Goal: Task Accomplishment & Management: Manage account settings

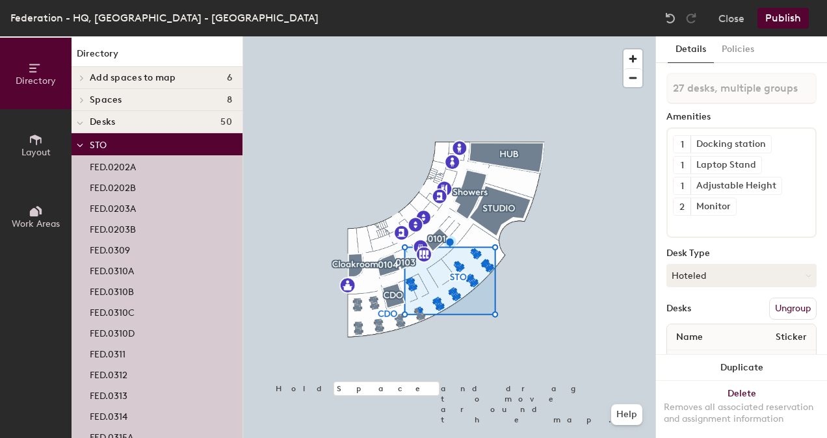
type input "28 desks, multiple groups"
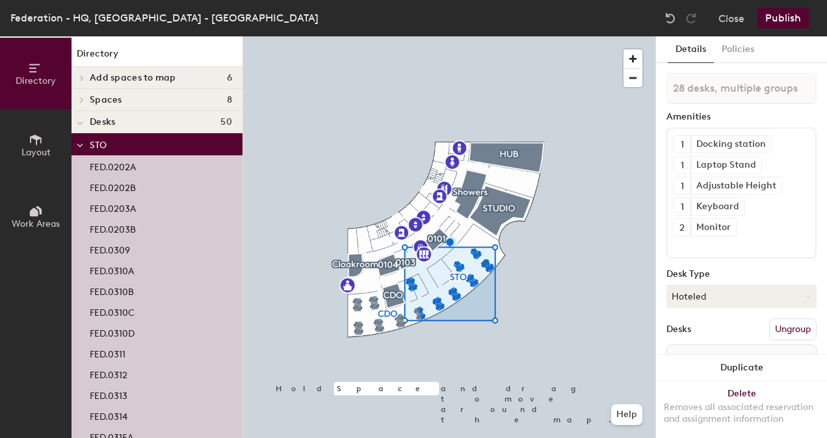
click at [782, 21] on button "Publish" at bounding box center [783, 18] width 51 height 21
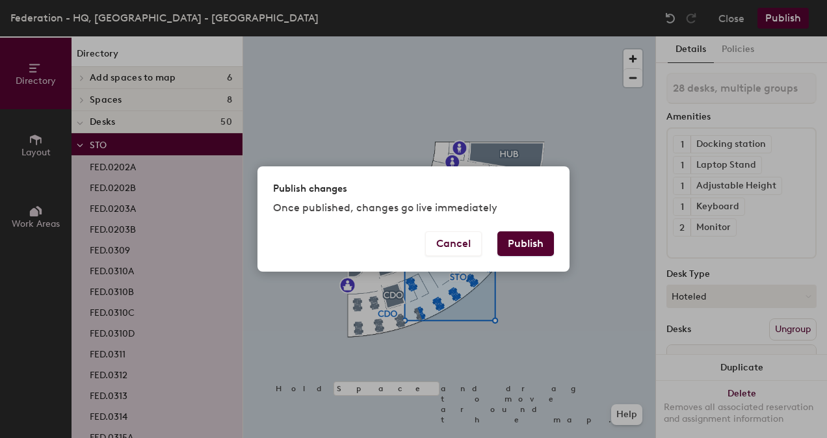
click at [524, 244] on button "Publish" at bounding box center [525, 243] width 57 height 25
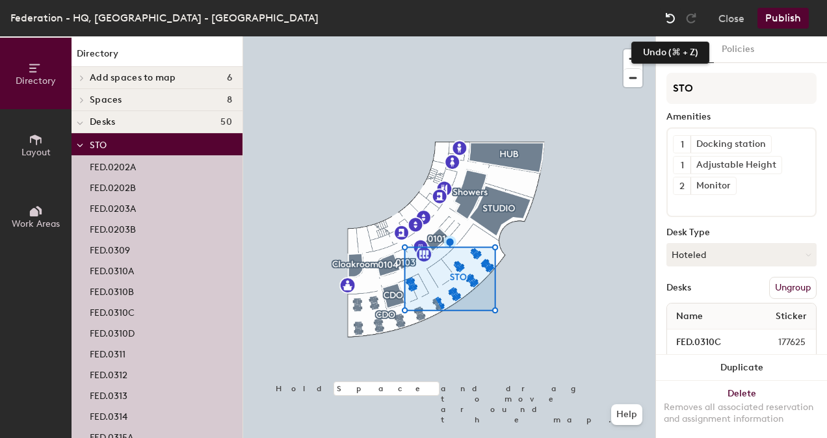
click at [672, 18] on img at bounding box center [670, 18] width 13 height 13
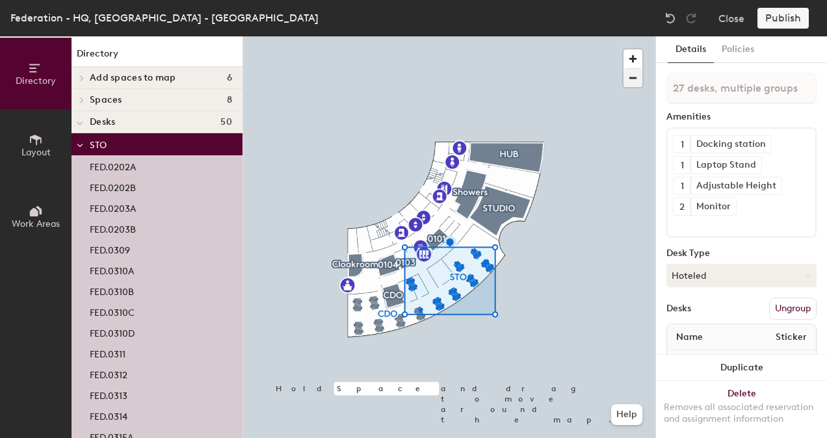
type input "28 desks, multiple groups"
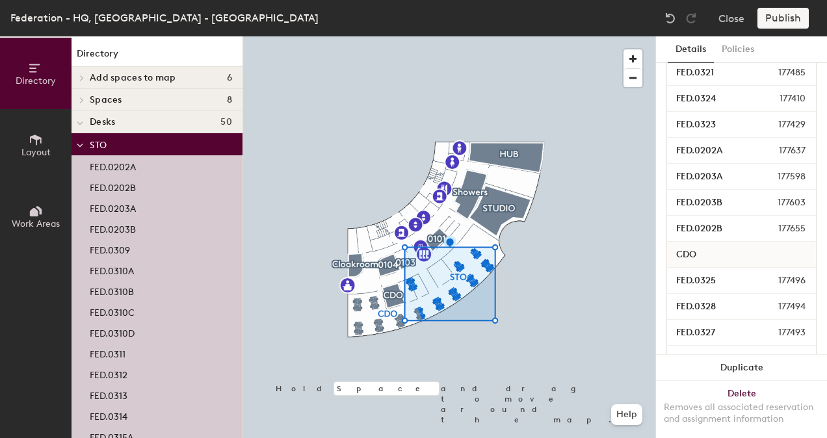
scroll to position [824, 0]
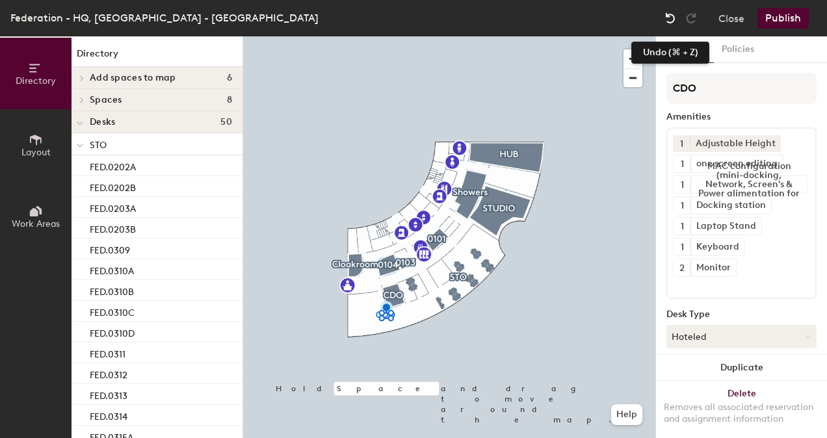
click at [670, 12] on img at bounding box center [670, 18] width 13 height 13
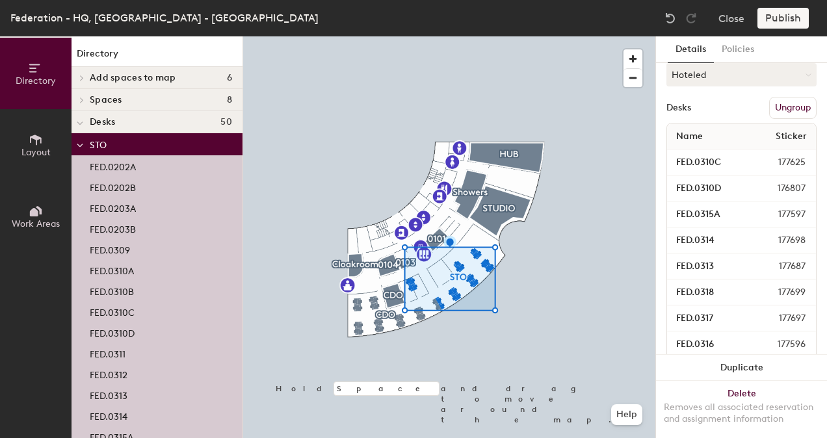
scroll to position [179, 0]
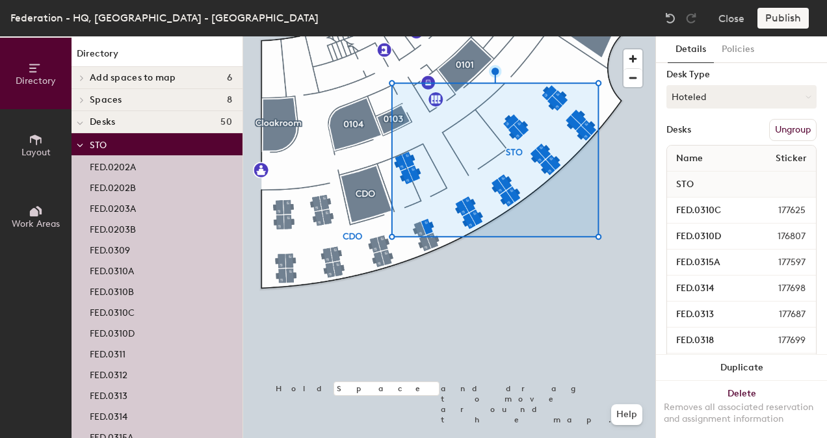
type input "28 desks, multiple groups"
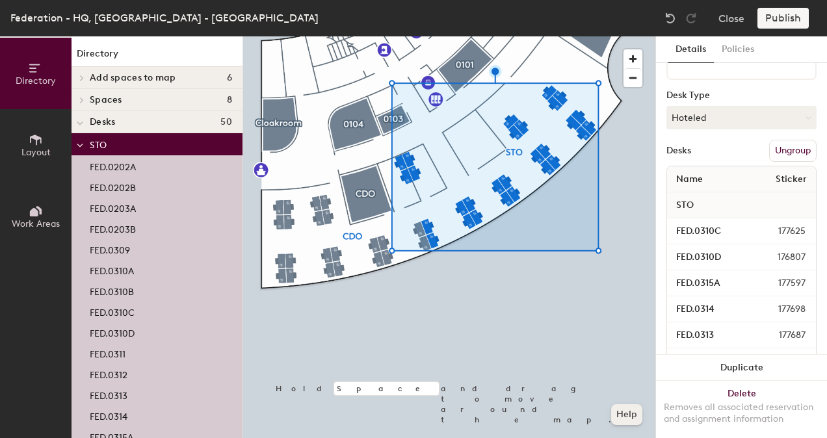
click at [631, 415] on button "Help" at bounding box center [626, 414] width 31 height 21
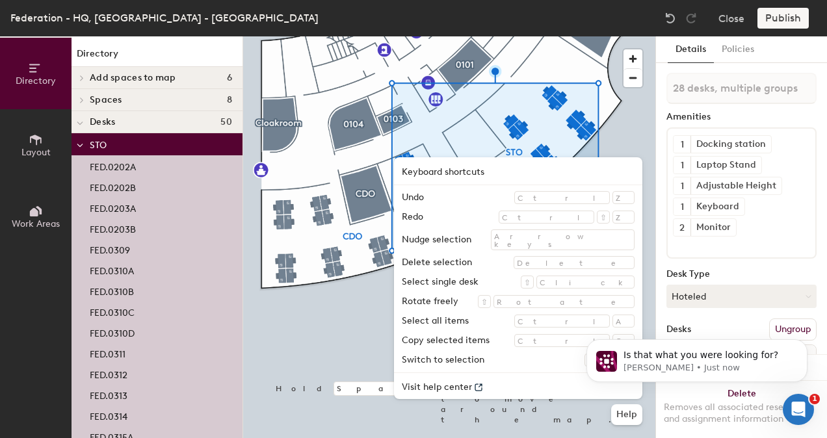
scroll to position [0, 0]
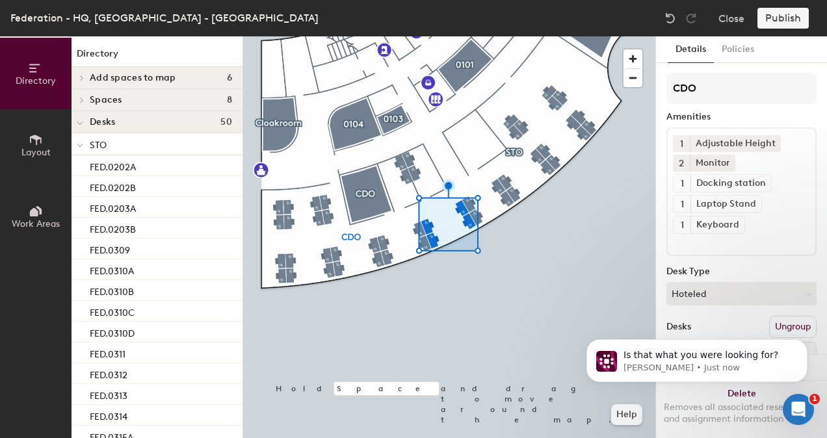
click html "Is that what you were looking for? Robin • Just now"
click at [762, 325] on body "Is that what you were looking for? Robin • 1m ago" at bounding box center [697, 357] width 250 height 81
click at [778, 326] on div "Is that what you were looking for? Robin • 1m ago" at bounding box center [696, 301] width 239 height 163
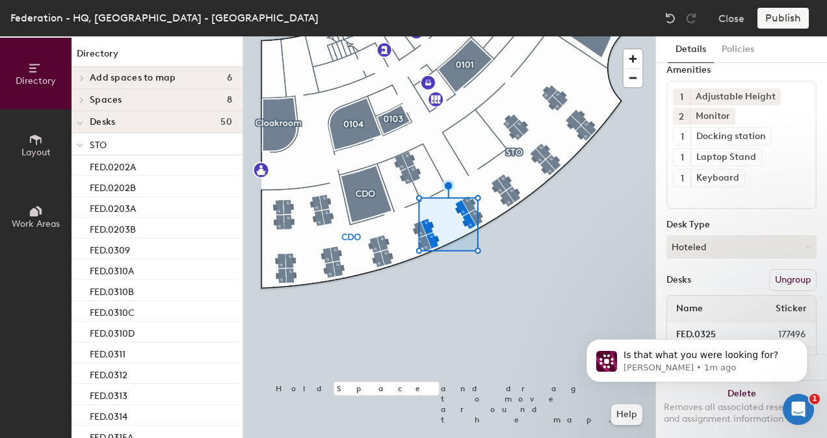
scroll to position [69, 0]
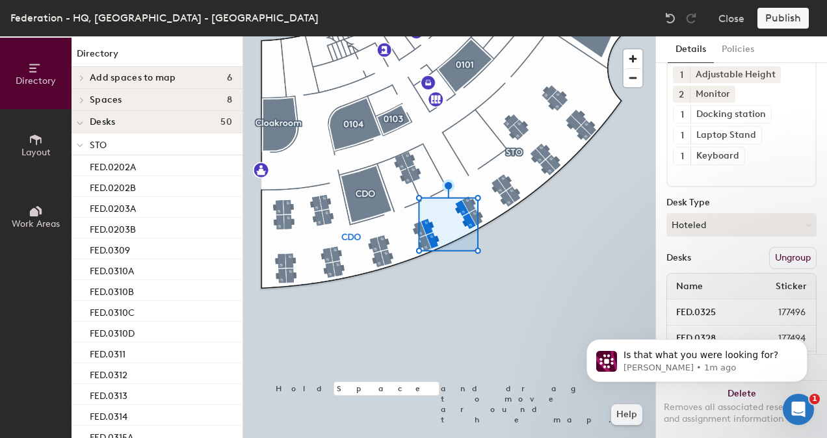
drag, startPoint x: 822, startPoint y: 280, endPoint x: 233, endPoint y: 107, distance: 613.6
click at [804, 344] on icon "Dismiss notification" at bounding box center [803, 342] width 7 height 7
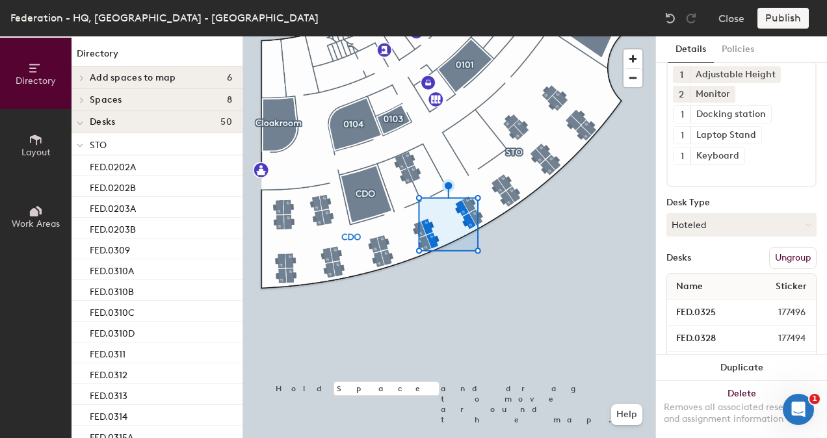
click at [780, 258] on button "Ungroup" at bounding box center [792, 258] width 47 height 22
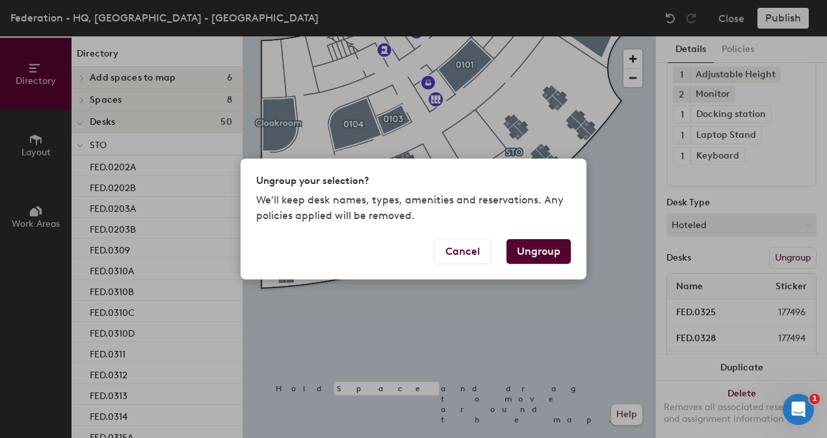
click at [528, 253] on button "Ungroup" at bounding box center [539, 251] width 64 height 25
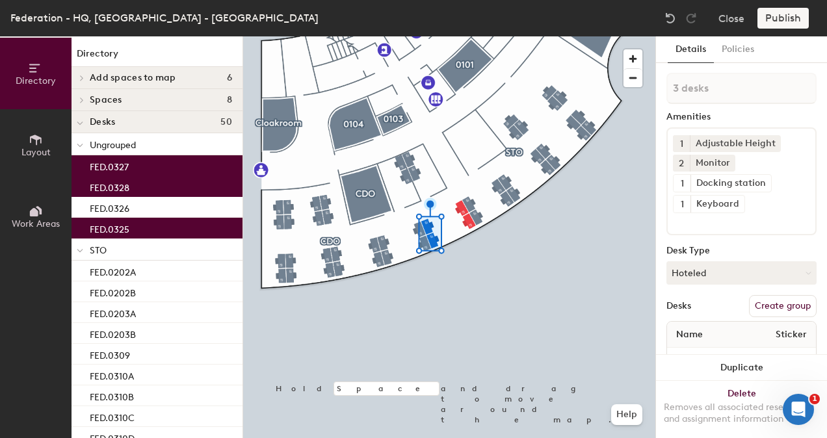
type input "4 desks"
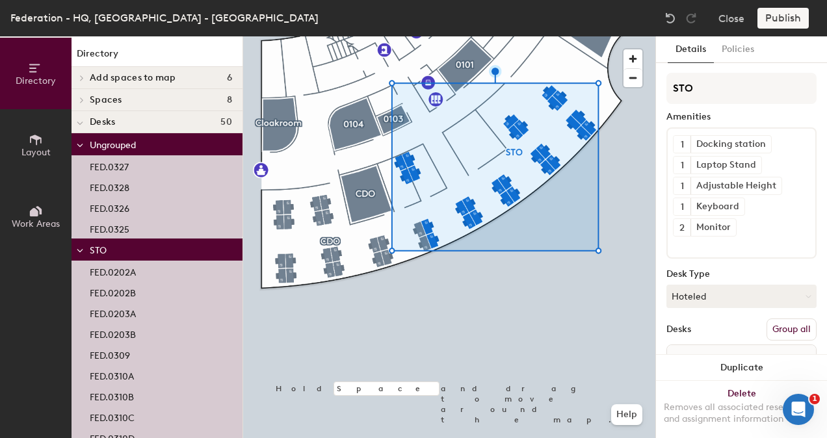
click at [780, 325] on button "Group all" at bounding box center [792, 330] width 50 height 22
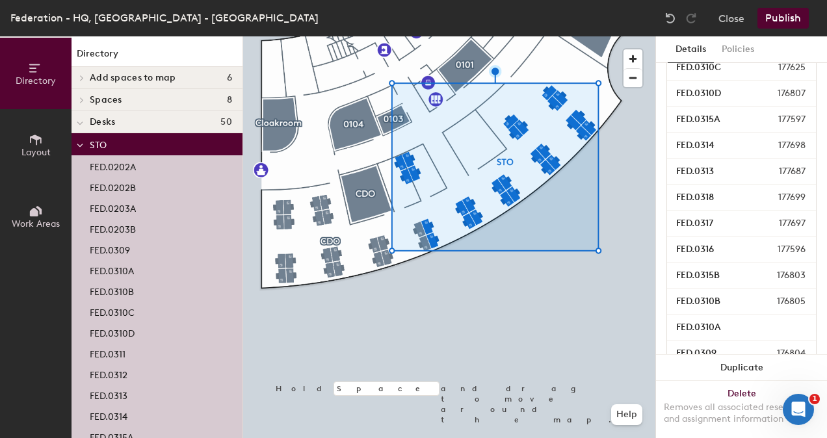
scroll to position [122, 0]
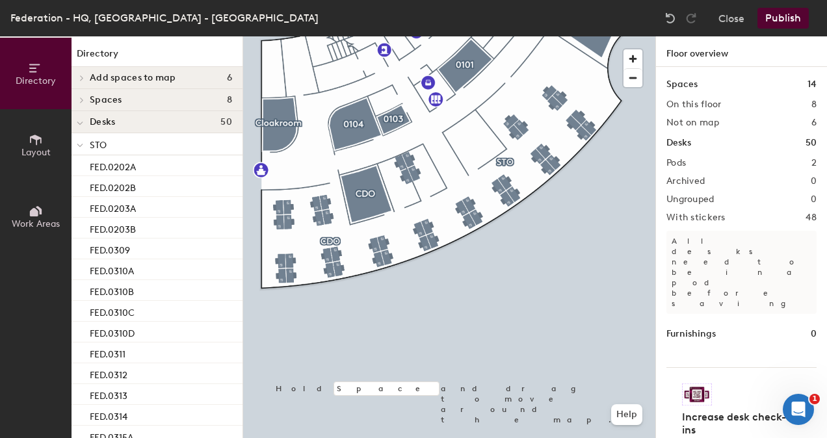
click at [780, 12] on button "Publish" at bounding box center [783, 18] width 51 height 21
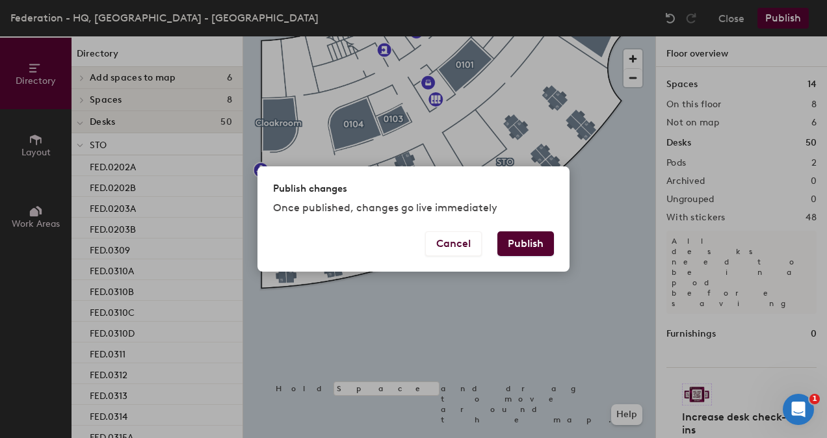
click at [533, 238] on button "Publish" at bounding box center [525, 243] width 57 height 25
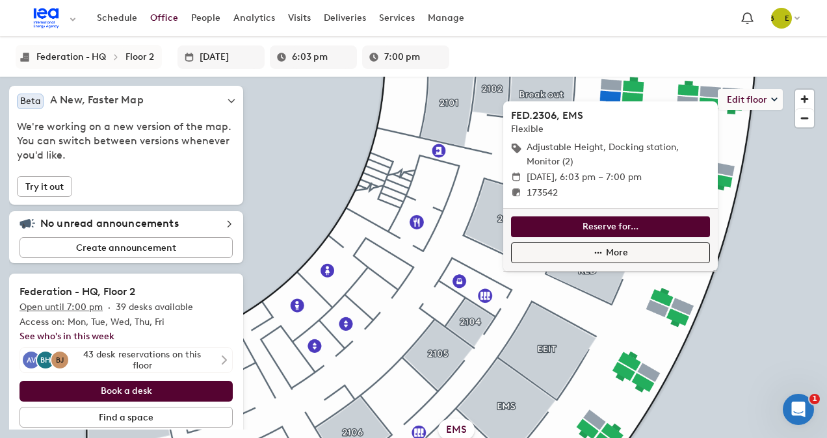
click at [605, 250] on button "More" at bounding box center [610, 253] width 199 height 21
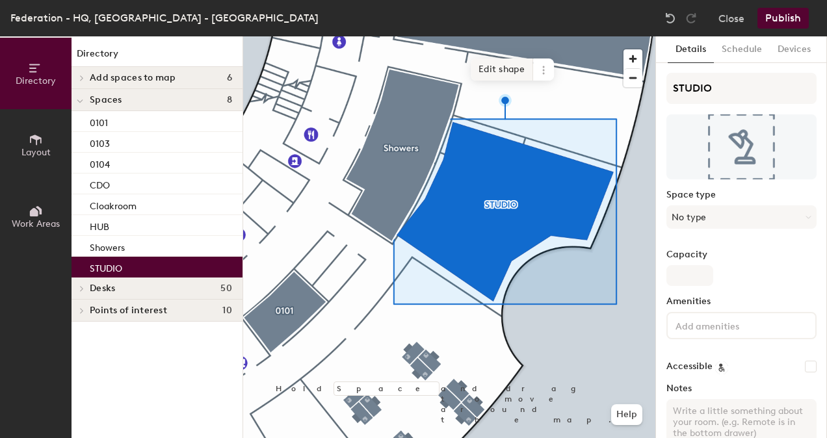
click at [501, 66] on span "Edit shape" at bounding box center [502, 70] width 62 height 22
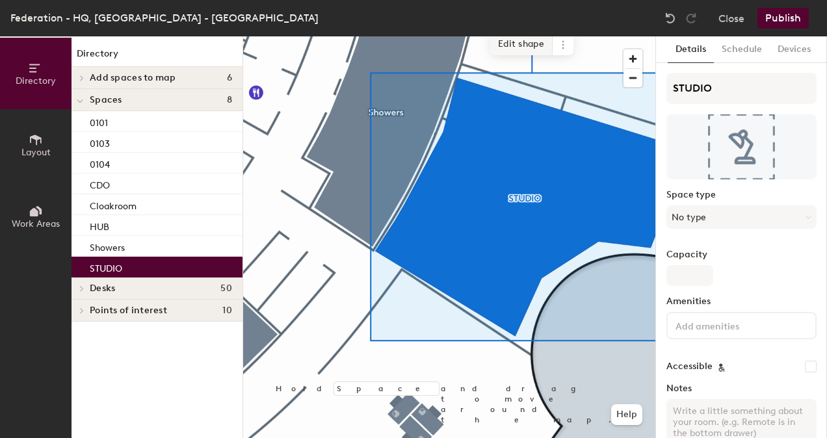
click at [529, 38] on span "Edit shape" at bounding box center [521, 44] width 62 height 22
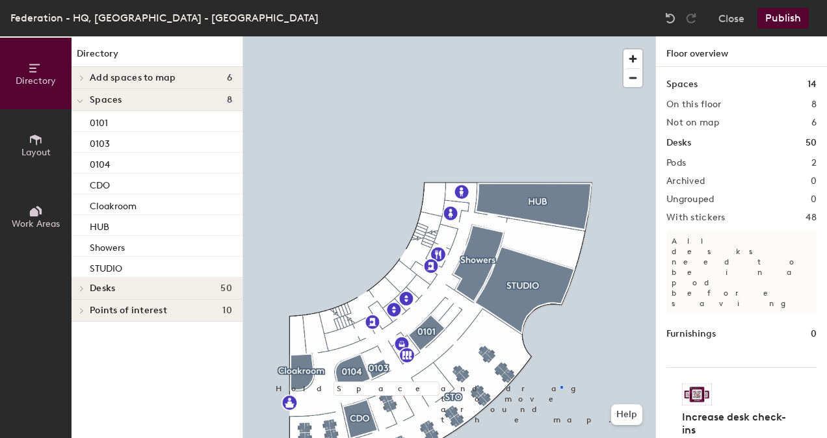
click at [561, 36] on div at bounding box center [449, 36] width 412 height 0
click at [561, 378] on div at bounding box center [562, 382] width 3 height 8
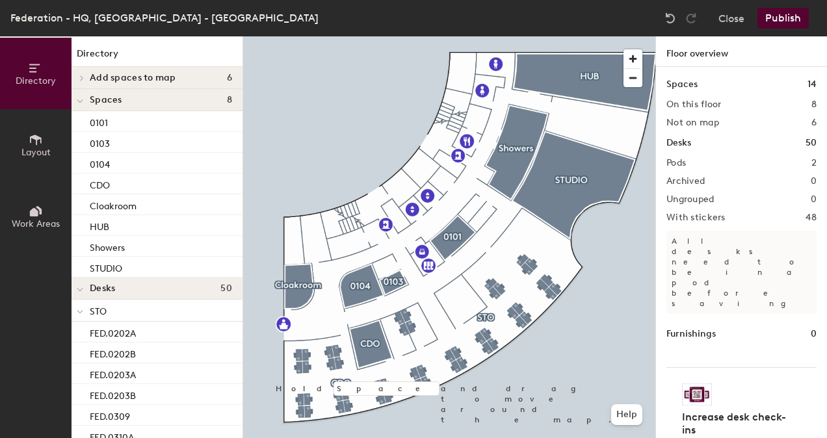
click at [38, 150] on span "Layout" at bounding box center [35, 152] width 29 height 11
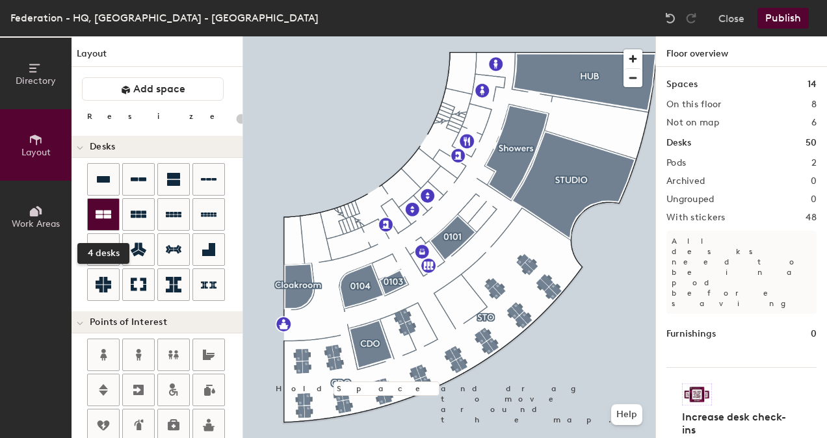
click at [111, 216] on div at bounding box center [103, 214] width 31 height 31
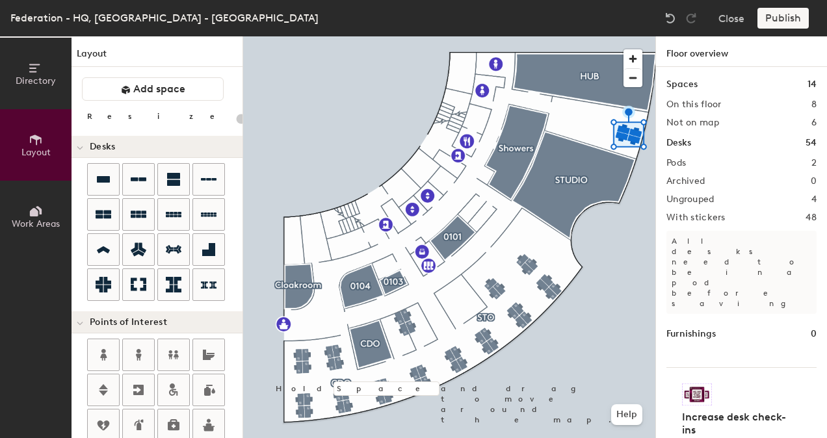
type input "100"
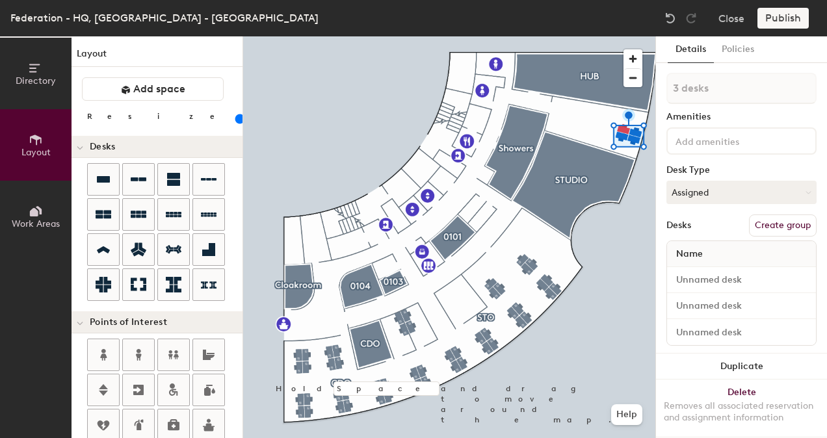
type input "4 desks"
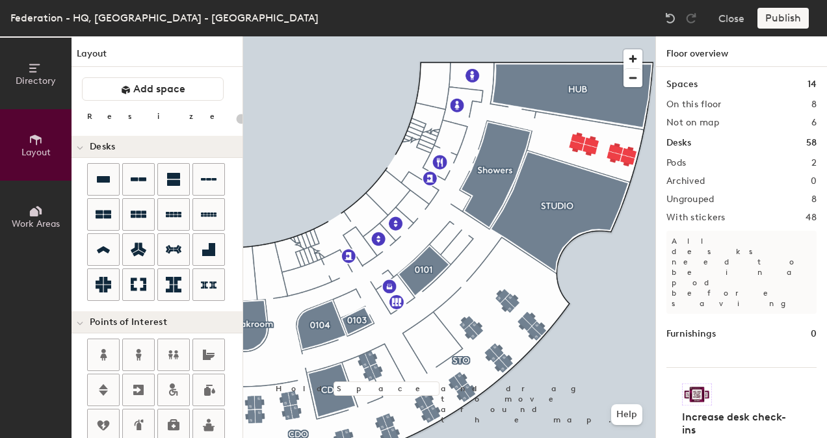
type input "100"
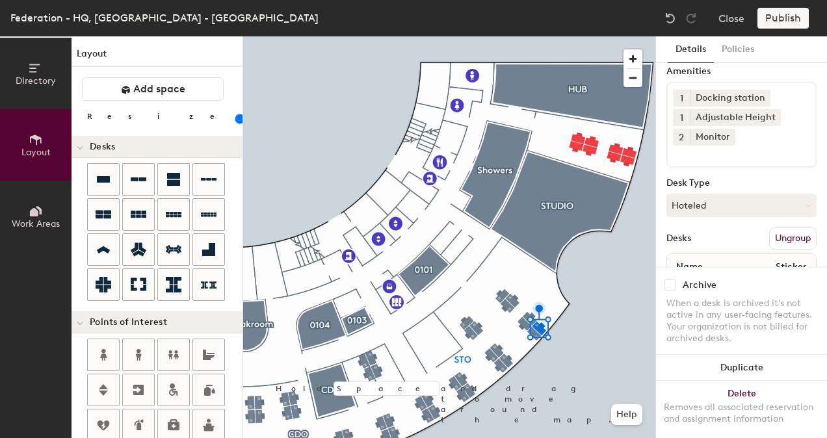
scroll to position [114, 0]
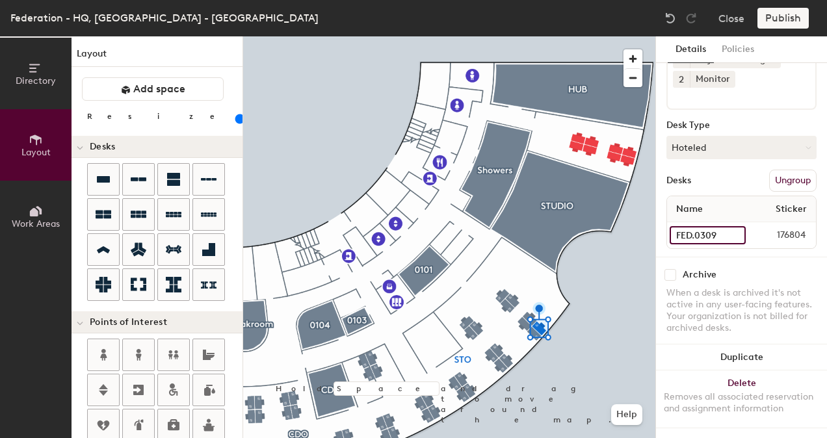
click at [719, 226] on input "FED.0309" at bounding box center [708, 235] width 76 height 18
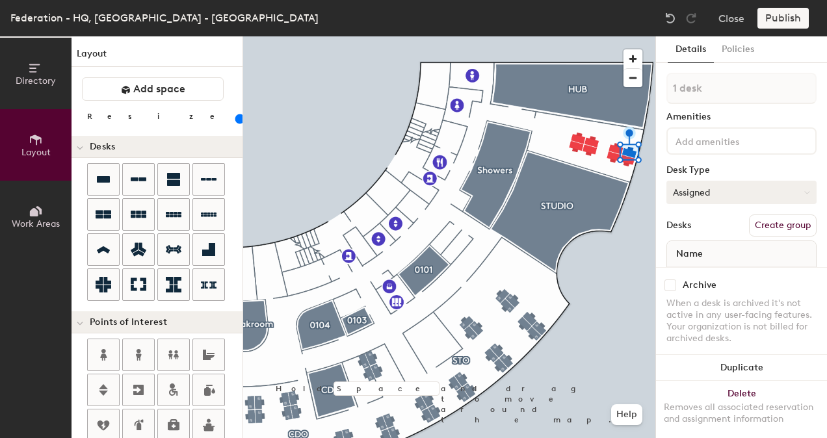
click at [730, 197] on button "Assigned" at bounding box center [742, 192] width 150 height 23
click at [708, 271] on div "Hoteled" at bounding box center [732, 272] width 130 height 20
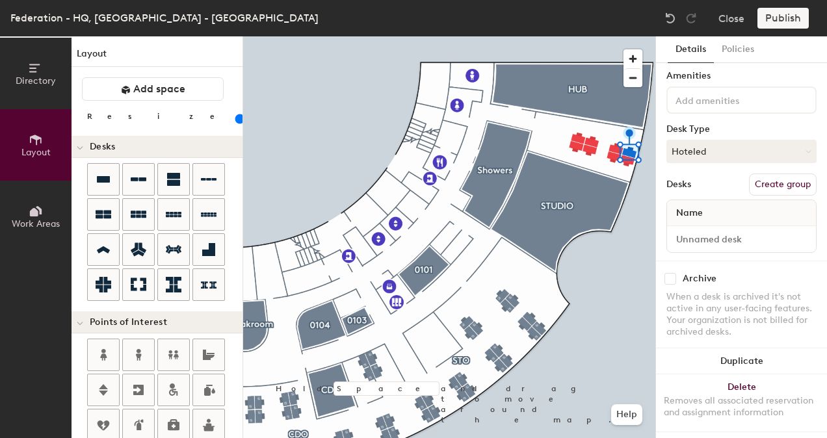
scroll to position [55, 0]
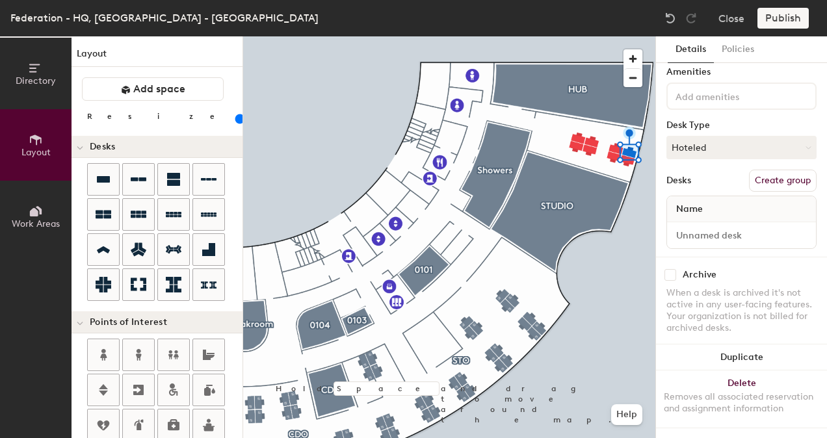
click at [720, 196] on div "Name" at bounding box center [741, 209] width 149 height 26
click at [711, 226] on input at bounding box center [742, 235] width 144 height 18
type input "FED.0301"
click at [538, 36] on div at bounding box center [449, 36] width 412 height 0
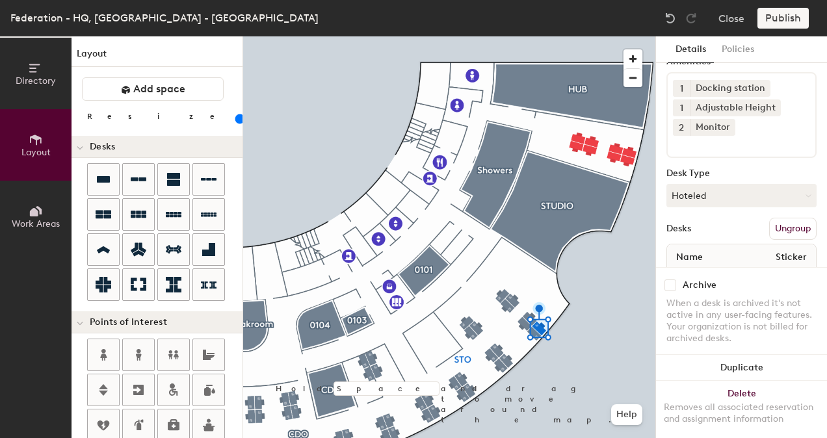
scroll to position [114, 0]
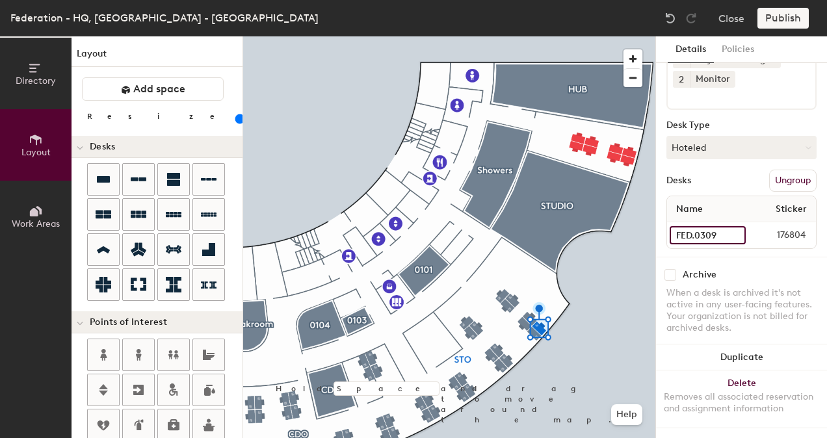
click at [726, 226] on input "FED.0309" at bounding box center [708, 235] width 76 height 18
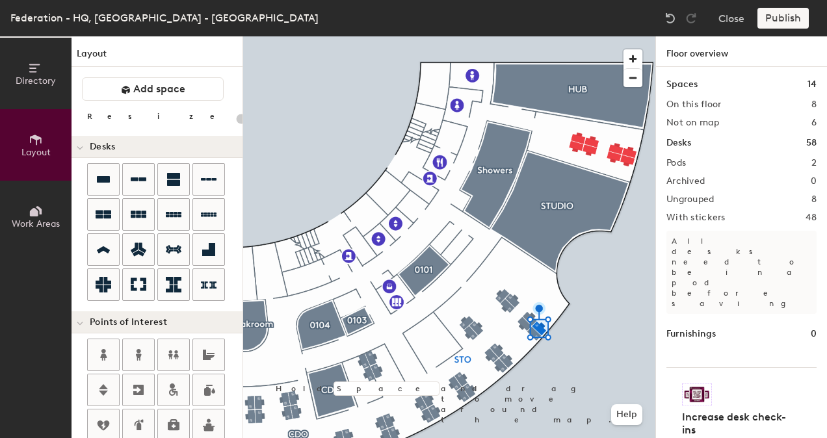
type input "100"
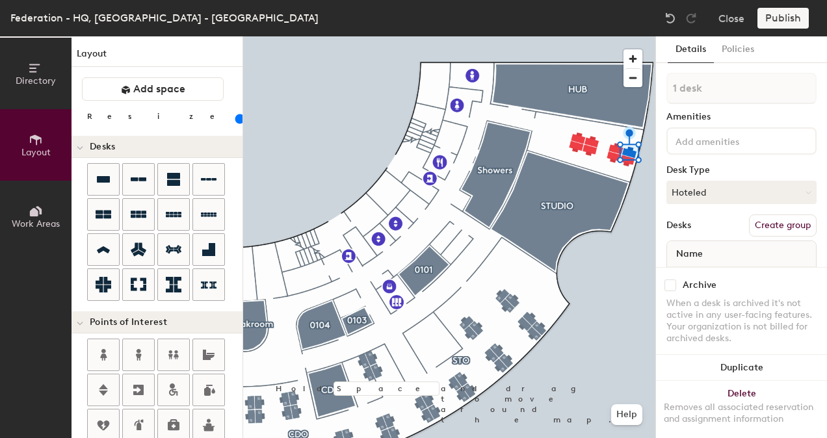
scroll to position [55, 0]
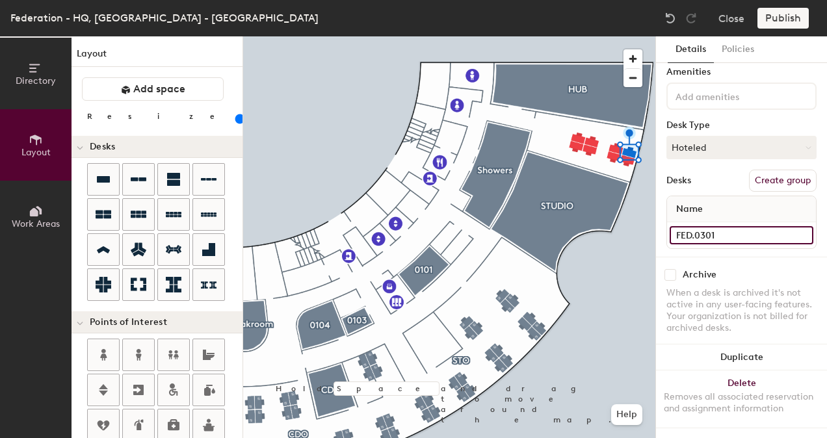
click at [726, 226] on input "FED.0301" at bounding box center [742, 235] width 144 height 18
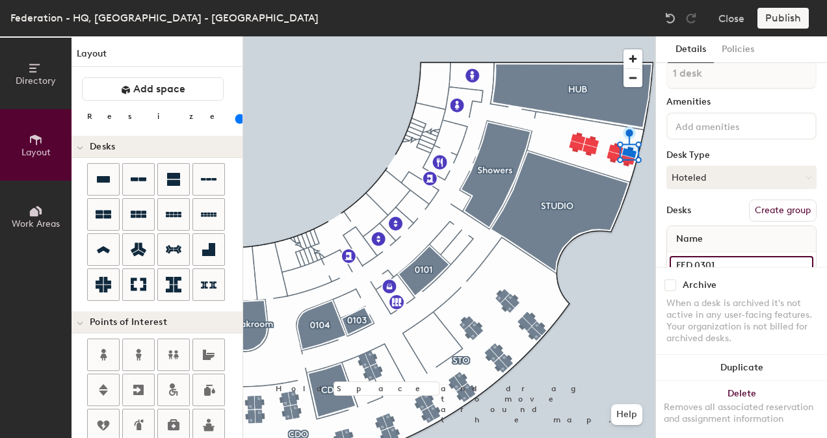
scroll to position [0, 0]
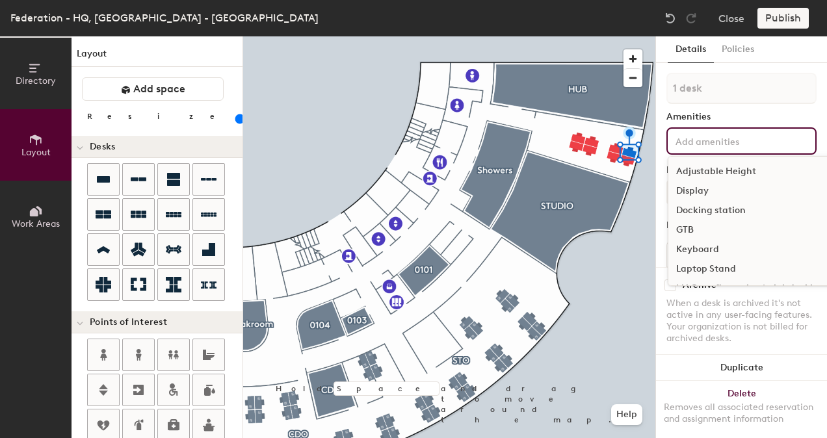
click at [697, 143] on input at bounding box center [731, 141] width 117 height 16
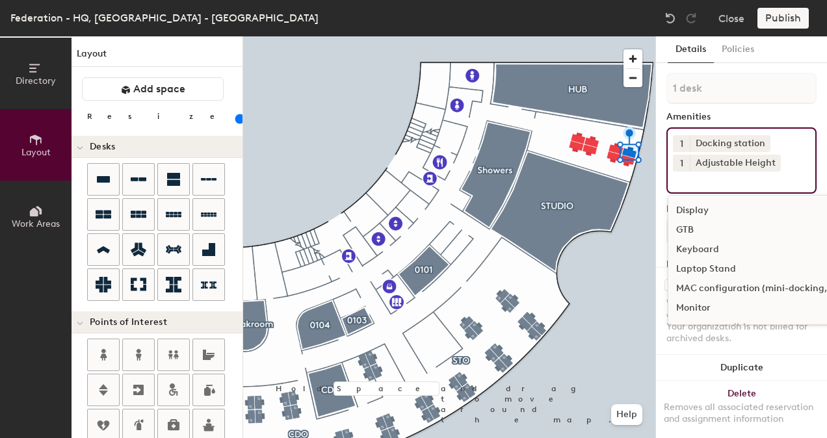
scroll to position [65, 0]
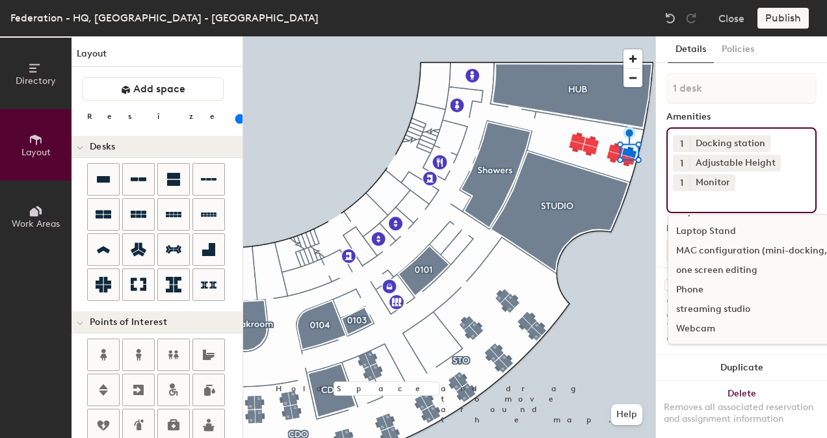
scroll to position [57, 0]
click at [680, 181] on span "1" at bounding box center [681, 183] width 3 height 14
click at [684, 203] on div "2" at bounding box center [681, 199] width 17 height 17
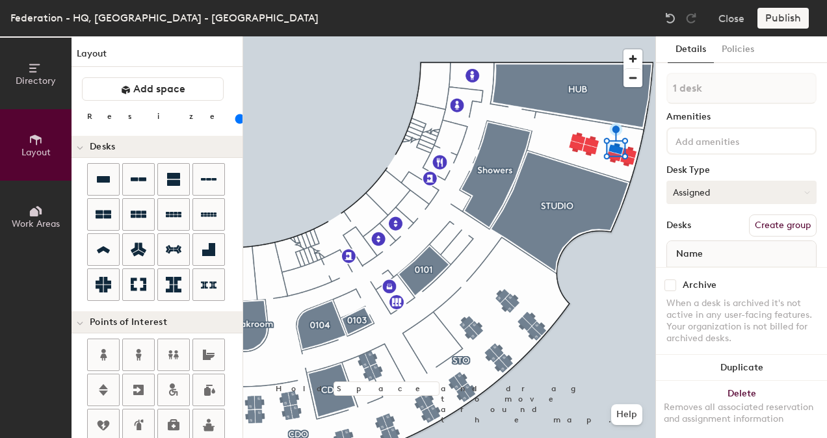
click at [701, 189] on button "Assigned" at bounding box center [742, 192] width 150 height 23
click at [699, 271] on div "Hoteled" at bounding box center [732, 272] width 130 height 20
click at [719, 145] on input at bounding box center [731, 141] width 117 height 16
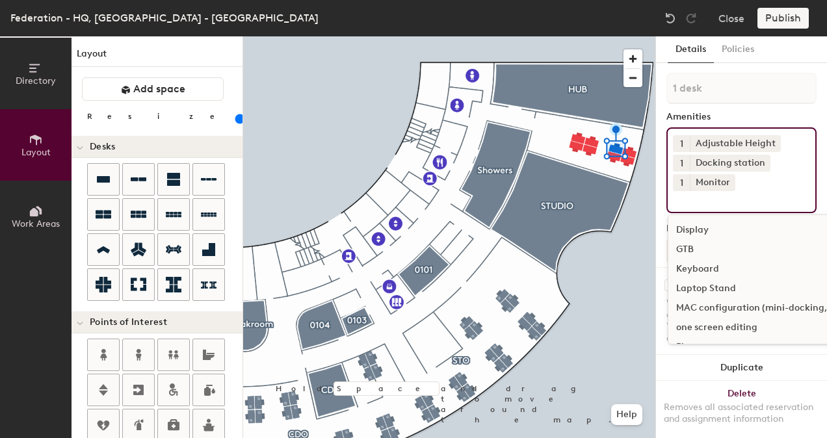
click at [680, 182] on span "1" at bounding box center [681, 183] width 3 height 14
click at [679, 197] on div "2" at bounding box center [681, 199] width 17 height 17
click at [785, 114] on div "Amenities" at bounding box center [742, 117] width 150 height 10
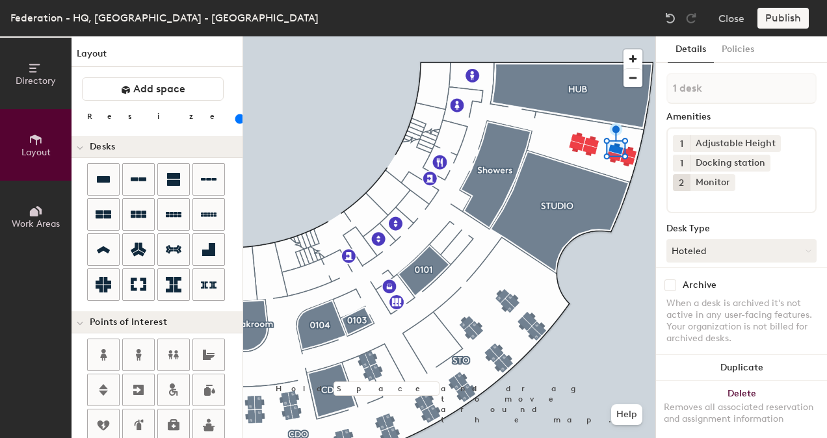
scroll to position [114, 0]
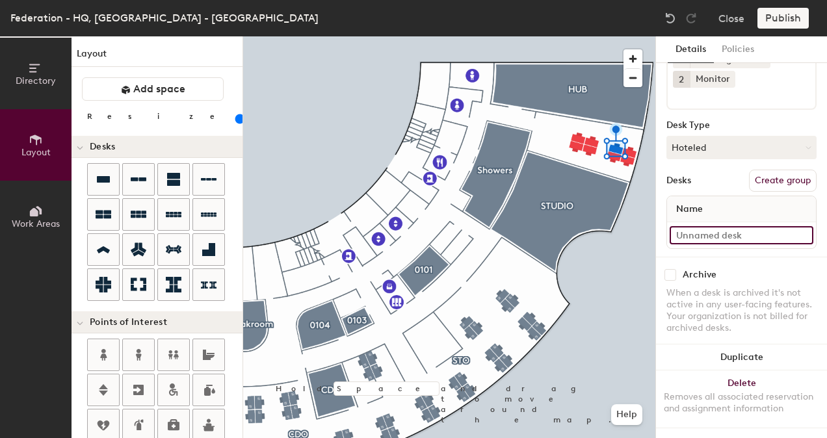
click at [705, 226] on input at bounding box center [742, 235] width 144 height 18
paste input "FED.0301"
drag, startPoint x: 720, startPoint y: 215, endPoint x: 722, endPoint y: 221, distance: 6.8
click at [722, 222] on div "FED.0301" at bounding box center [741, 235] width 149 height 26
click at [723, 226] on input "FED.0301" at bounding box center [742, 235] width 144 height 18
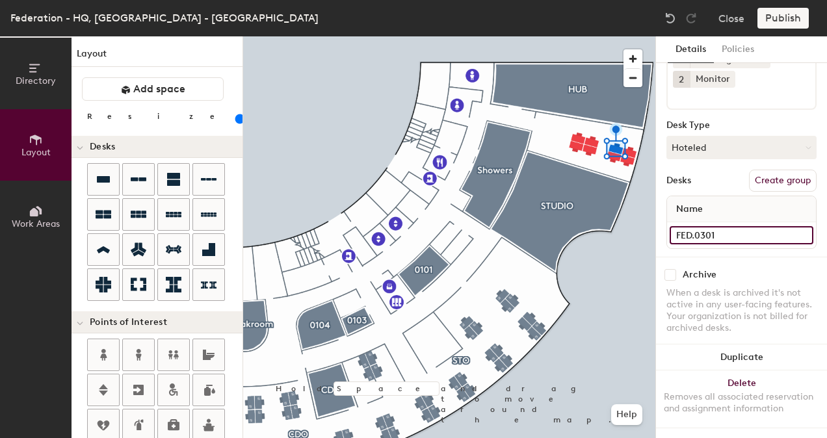
click at [725, 226] on input "FED.0301" at bounding box center [742, 235] width 144 height 18
type input "FED.0302"
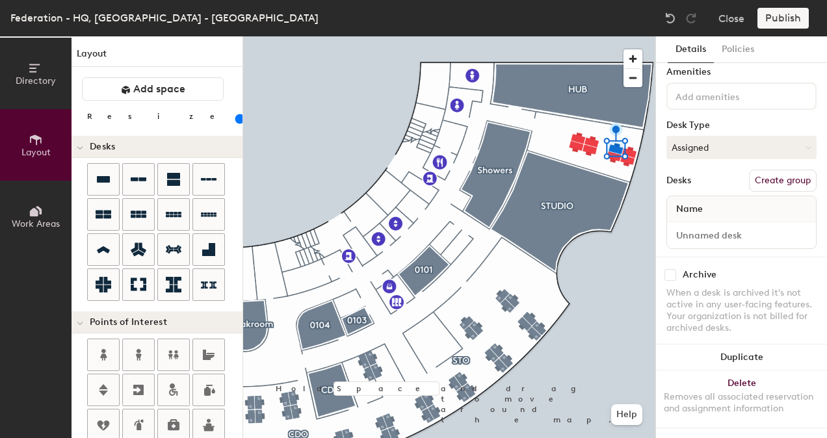
scroll to position [55, 0]
click at [715, 140] on button "Assigned" at bounding box center [742, 147] width 150 height 23
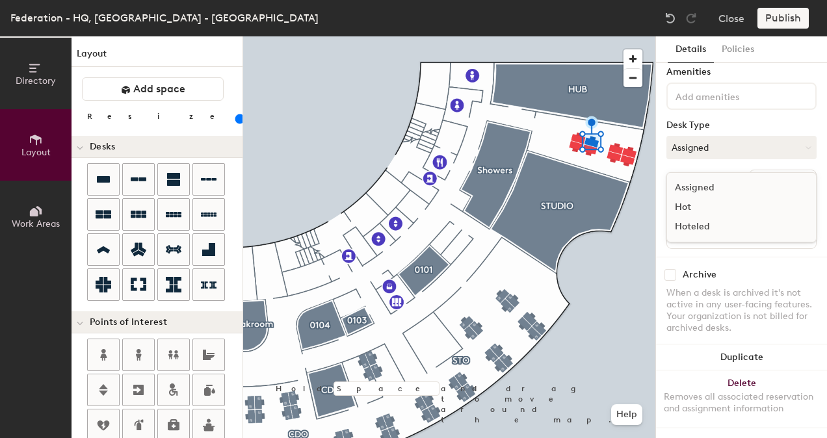
drag, startPoint x: 722, startPoint y: 205, endPoint x: 711, endPoint y: 216, distance: 14.7
click at [720, 212] on ul "Assigned Hot Hoteled" at bounding box center [732, 207] width 130 height 59
click at [710, 139] on button "Assigned" at bounding box center [742, 147] width 150 height 23
click at [700, 217] on div "Hoteled" at bounding box center [732, 227] width 130 height 20
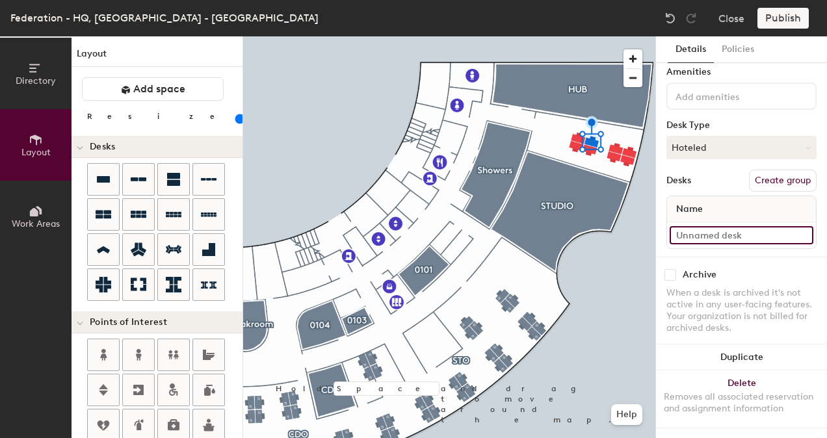
click at [718, 226] on input at bounding box center [742, 235] width 144 height 18
paste input "FED.0301"
type input "FED.0303"
click at [704, 159] on div "1 desk Amenities Desk Type Hoteled Desks Create group Name FED.0303" at bounding box center [742, 142] width 150 height 229
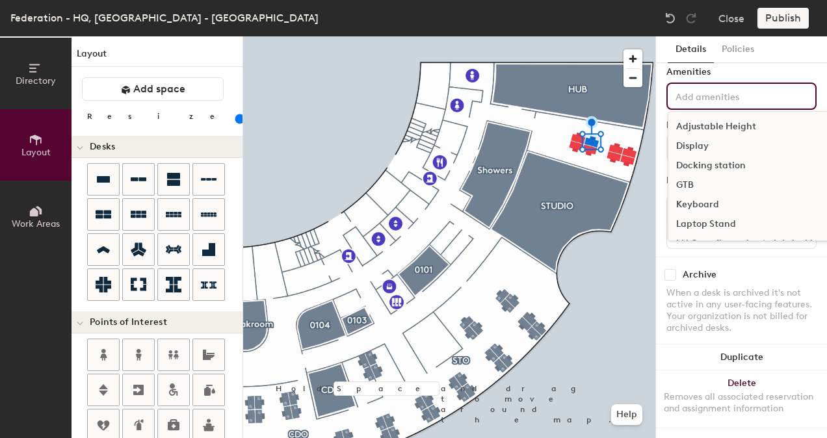
click at [729, 88] on input at bounding box center [731, 96] width 117 height 16
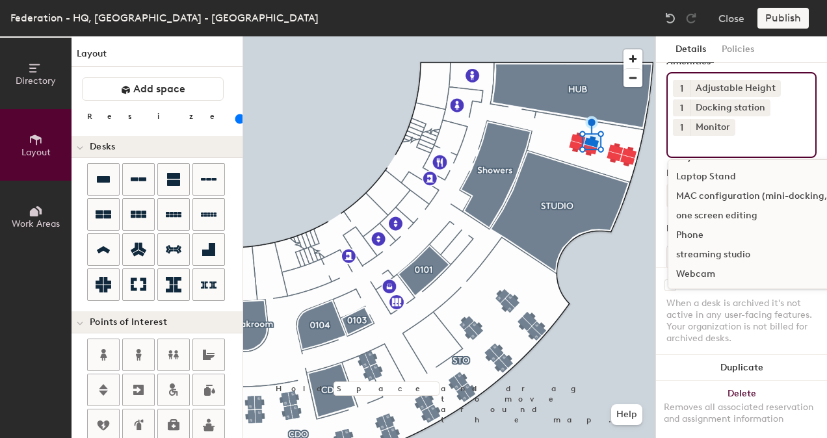
click at [681, 127] on span "1" at bounding box center [681, 128] width 3 height 14
click at [681, 143] on div "2" at bounding box center [681, 144] width 17 height 17
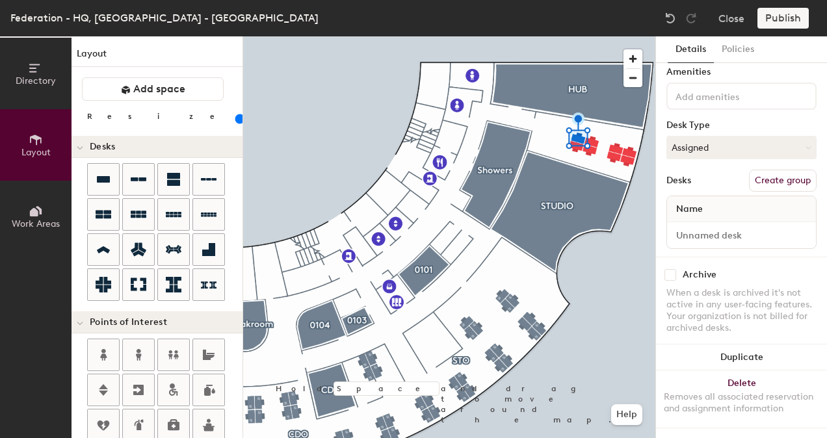
scroll to position [0, 0]
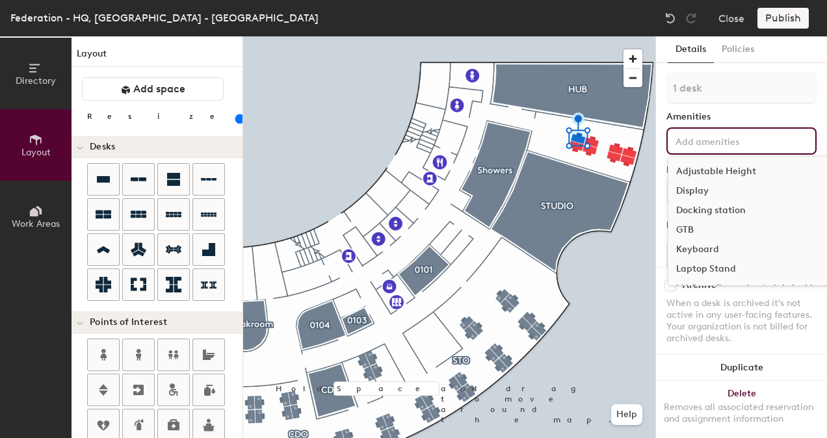
click at [696, 139] on input at bounding box center [731, 141] width 117 height 16
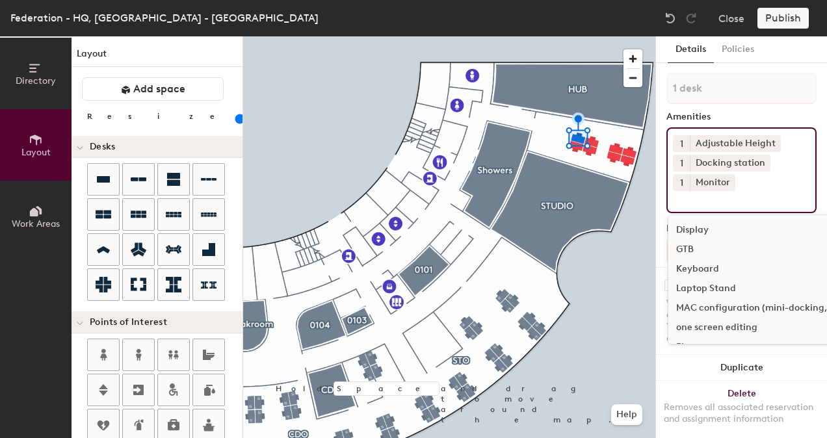
click at [681, 179] on span "1" at bounding box center [681, 183] width 3 height 14
click at [685, 201] on div "2" at bounding box center [681, 199] width 17 height 17
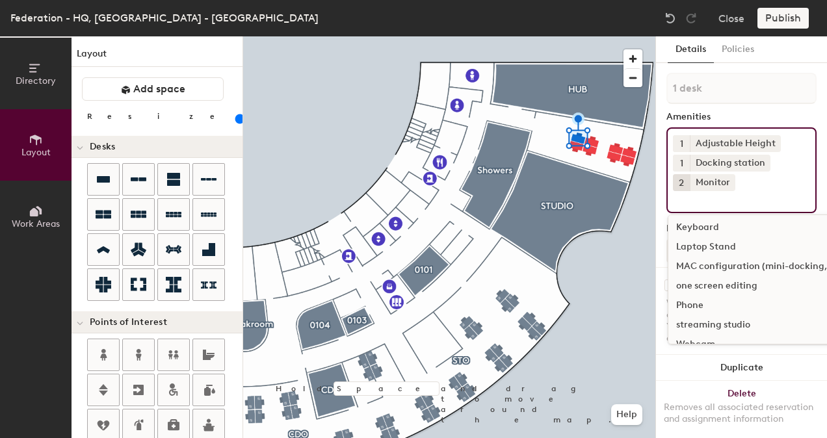
scroll to position [57, 0]
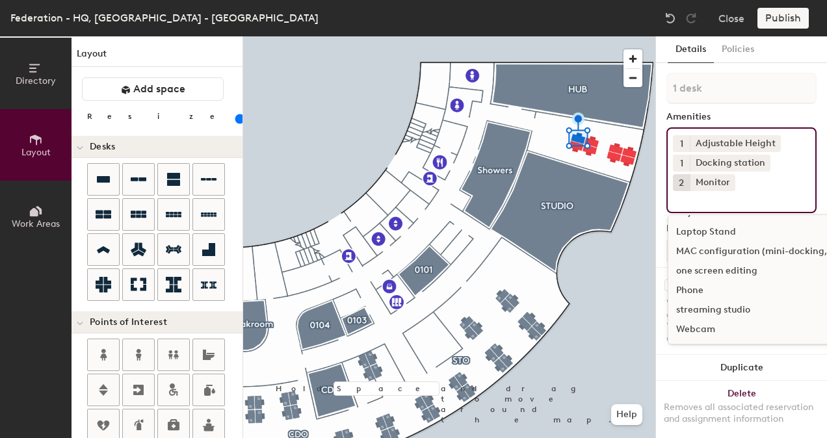
click at [749, 112] on div "Amenities" at bounding box center [742, 117] width 150 height 10
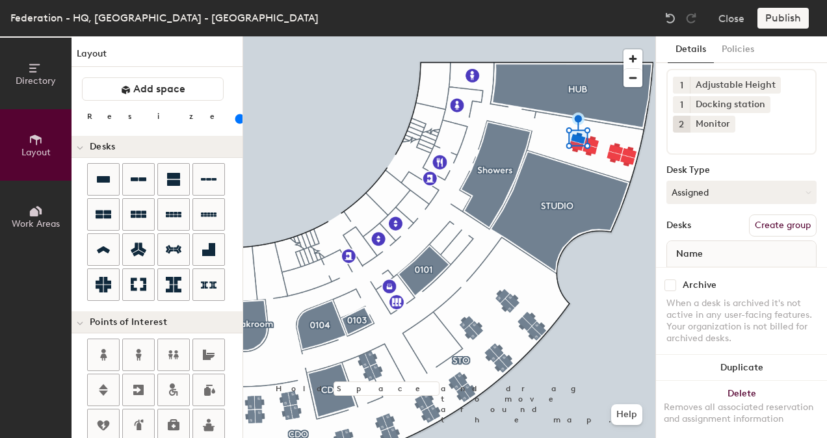
scroll to position [114, 0]
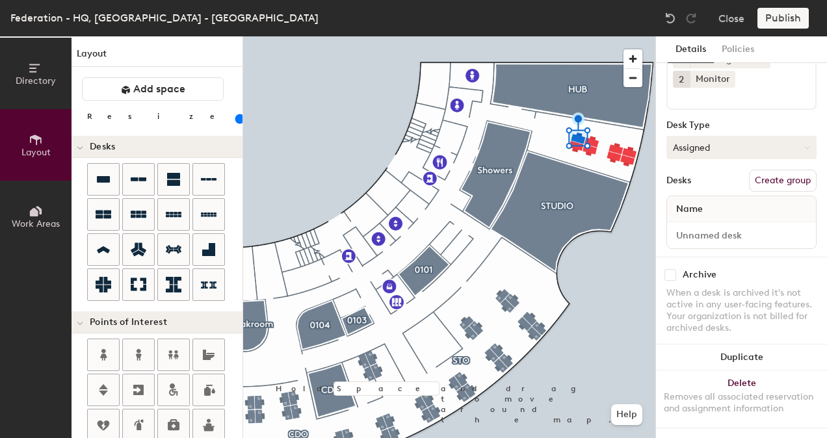
click at [705, 139] on button "Assigned" at bounding box center [742, 147] width 150 height 23
click at [707, 217] on div "Hoteled" at bounding box center [732, 227] width 130 height 20
click at [707, 227] on input at bounding box center [742, 235] width 144 height 18
paste input "FED.0301"
type input "FED.0304"
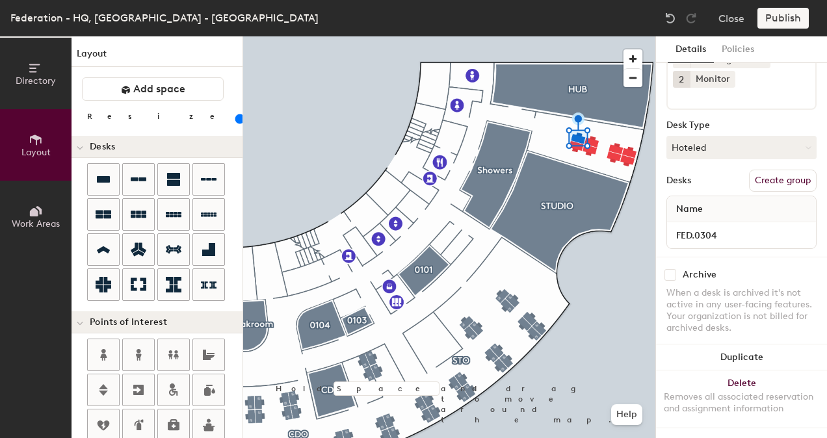
click at [759, 103] on div "1 desk Amenities 1 Adjustable Height 1 Docking station 2 Monitor Desk Type Hote…" at bounding box center [742, 112] width 150 height 287
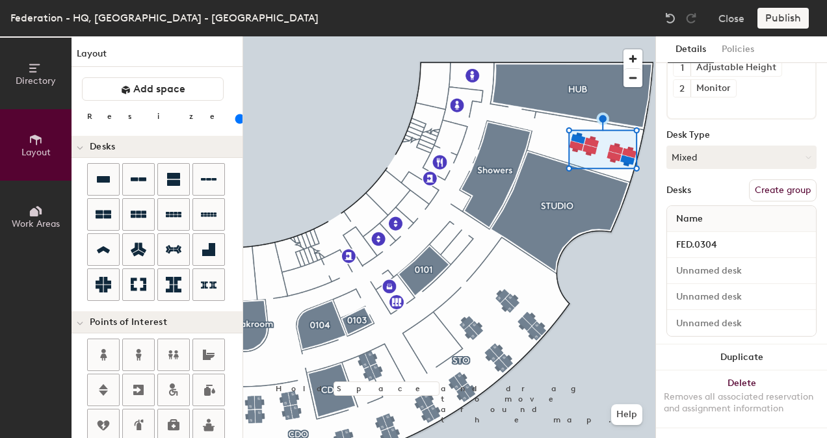
scroll to position [116, 0]
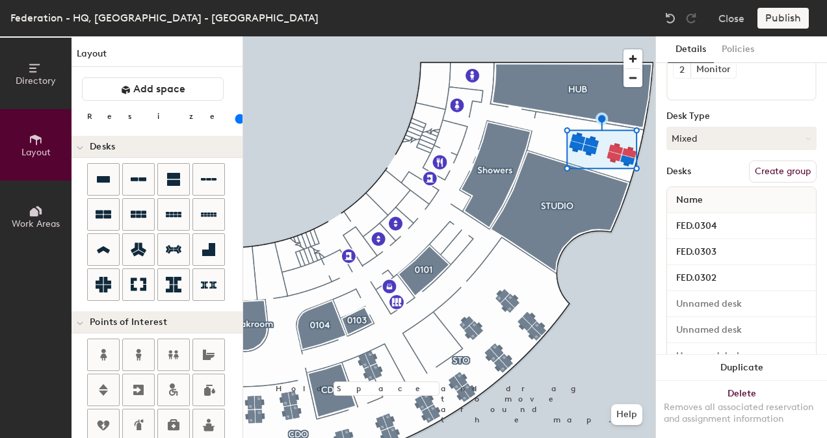
type input "8 desks"
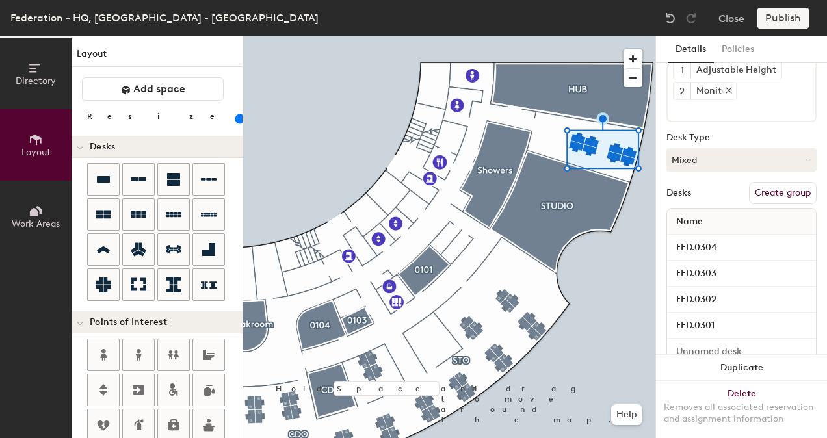
scroll to position [16, 0]
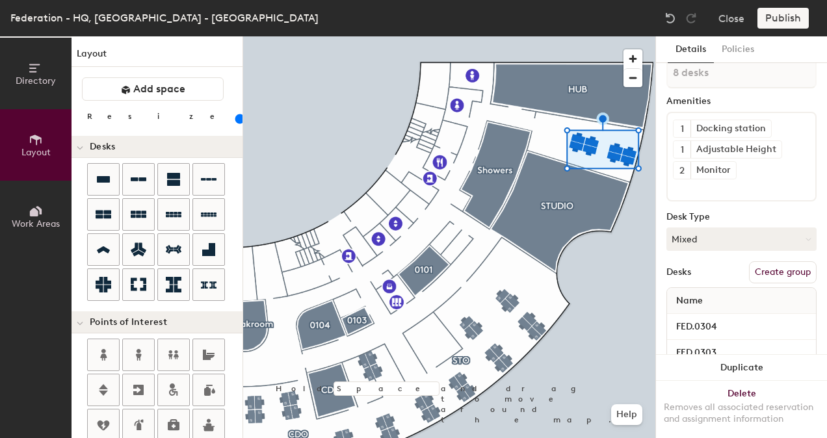
click at [778, 271] on button "Create group" at bounding box center [783, 272] width 68 height 22
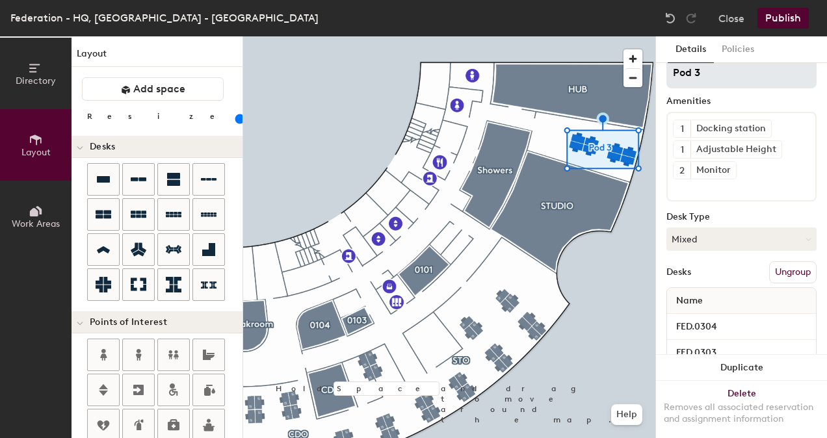
drag, startPoint x: 711, startPoint y: 73, endPoint x: 673, endPoint y: 67, distance: 38.9
click at [673, 67] on input "Pod 3" at bounding box center [742, 72] width 150 height 31
type input "BUFFER ZONE"
click at [763, 216] on div "Desk Type" at bounding box center [742, 217] width 150 height 10
click at [744, 239] on button "Mixed" at bounding box center [742, 239] width 150 height 23
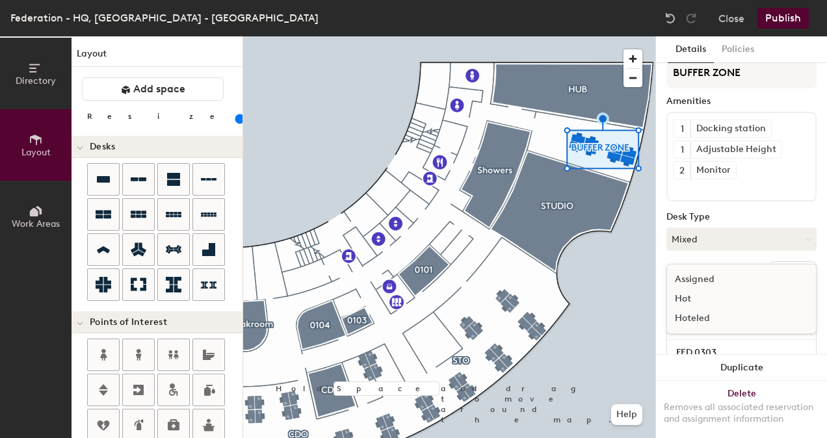
click at [719, 316] on div "Hoteled" at bounding box center [732, 319] width 130 height 20
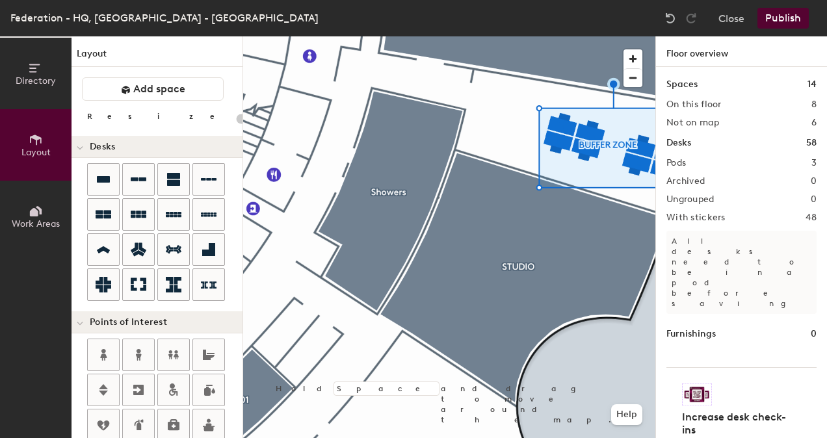
type input "100"
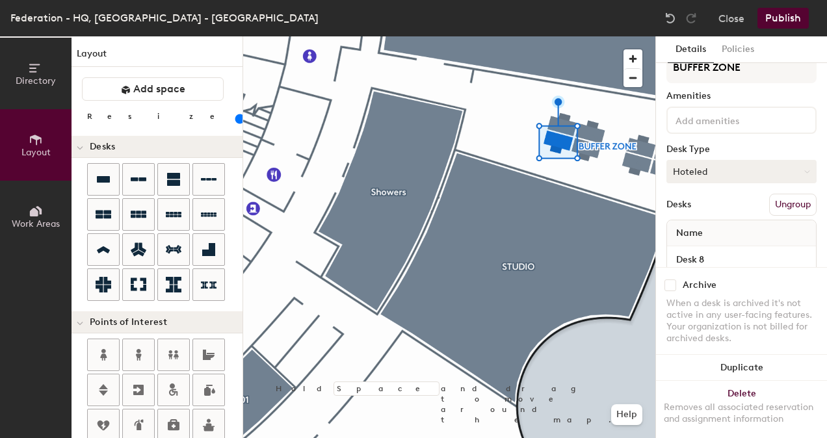
scroll to position [55, 0]
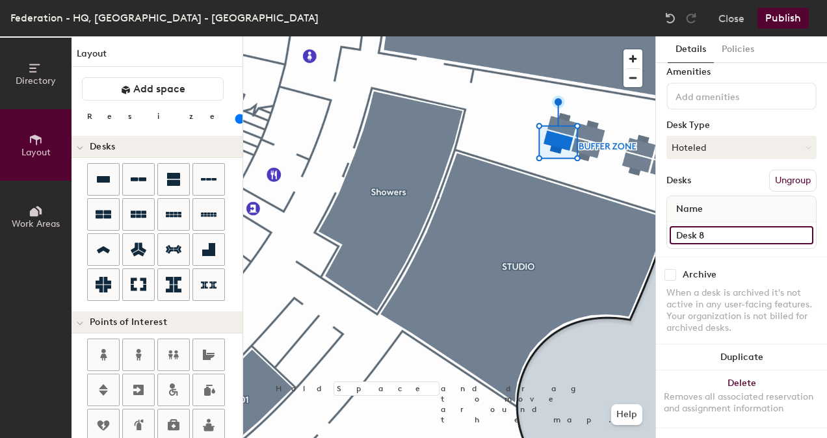
click at [705, 228] on input "Desk 8" at bounding box center [742, 235] width 144 height 18
paste input "FED.0301"
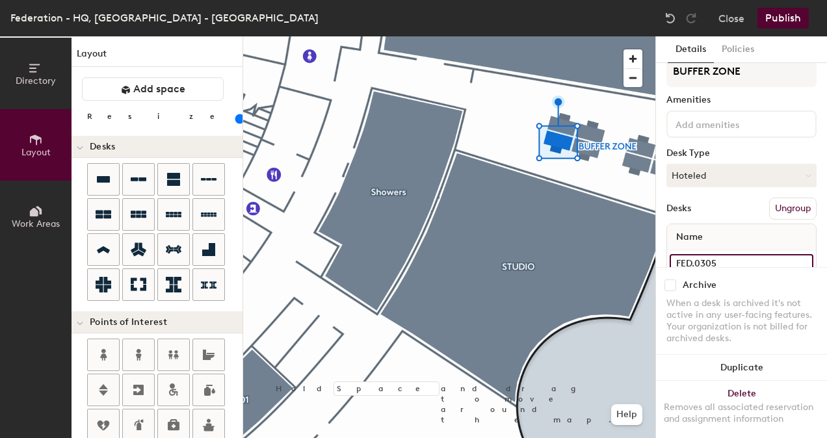
scroll to position [0, 0]
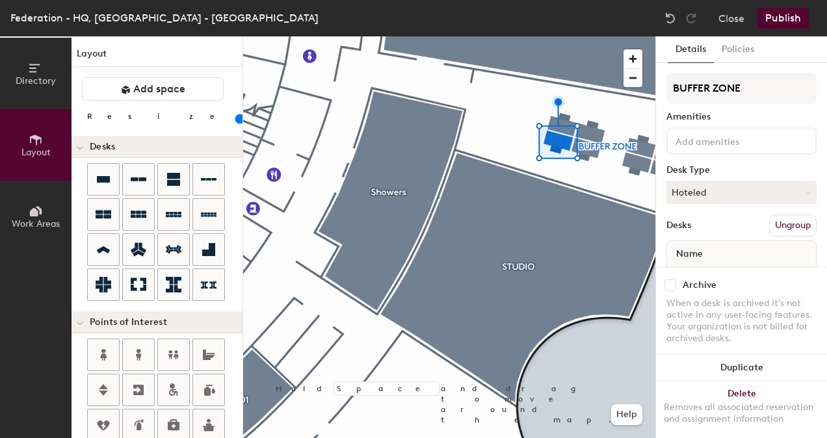
type input "FED.0305"
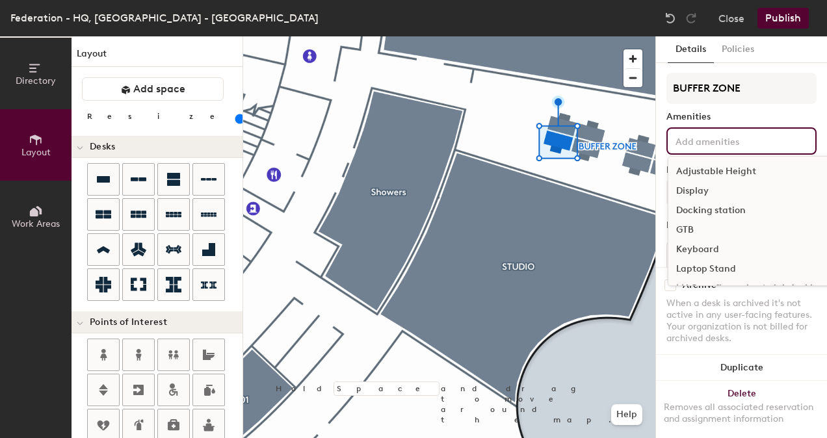
click at [693, 140] on input at bounding box center [731, 141] width 117 height 16
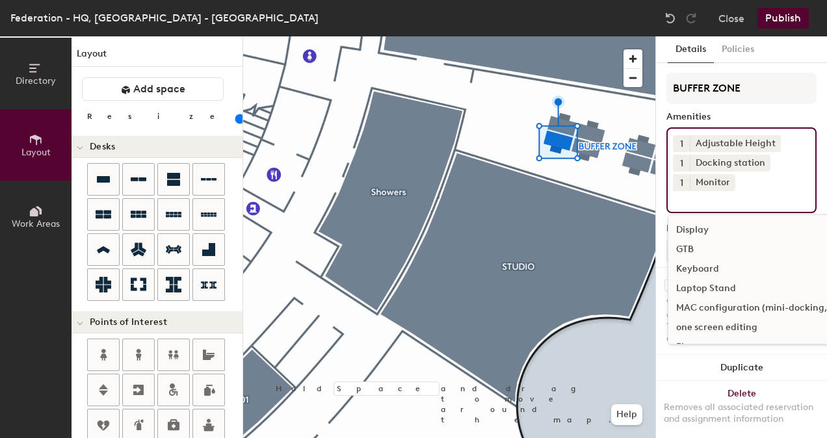
click at [681, 182] on span "1" at bounding box center [681, 183] width 3 height 14
click at [681, 195] on div "2" at bounding box center [681, 199] width 17 height 17
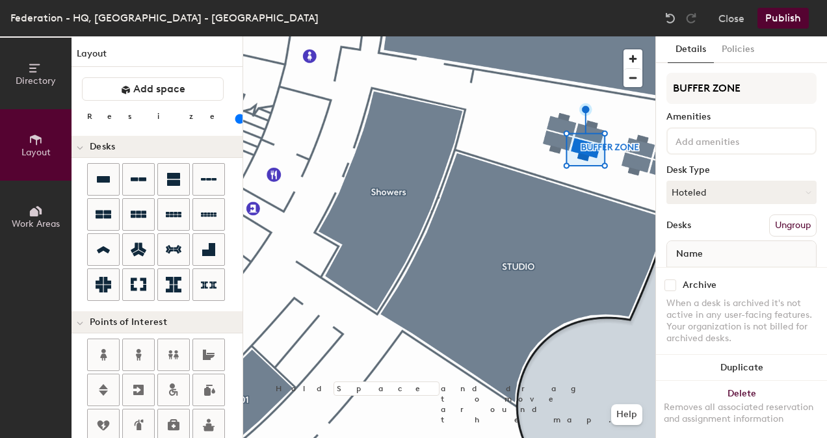
click at [699, 140] on input at bounding box center [731, 141] width 117 height 16
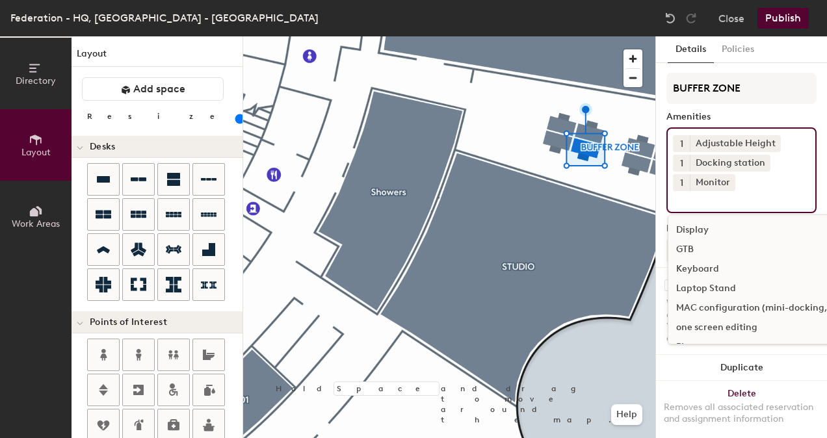
click at [684, 183] on button "1" at bounding box center [681, 182] width 17 height 17
click at [684, 194] on div "2" at bounding box center [681, 199] width 17 height 17
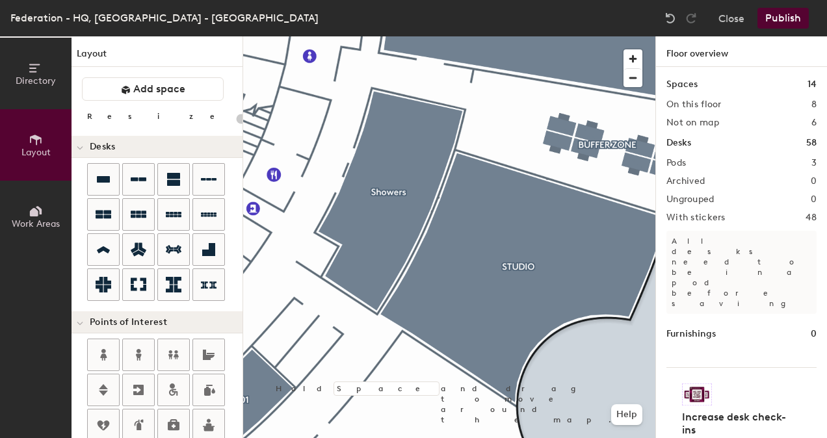
type input "100"
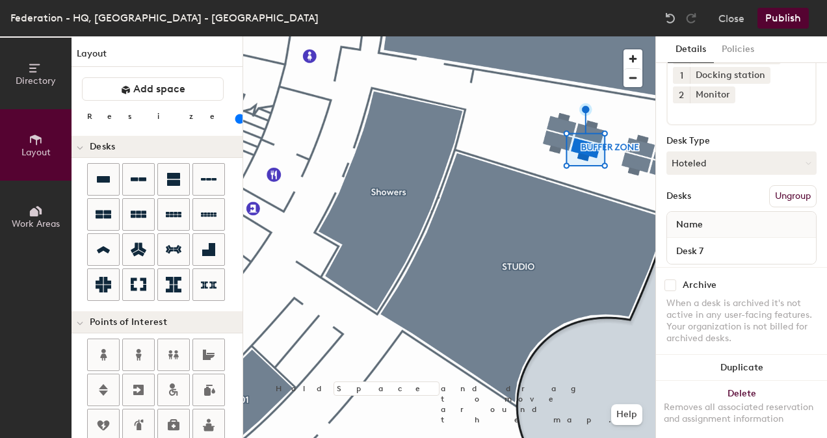
scroll to position [114, 0]
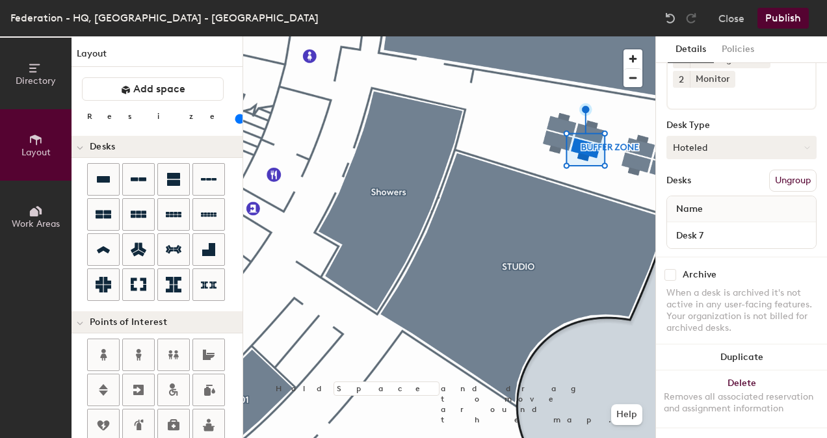
click at [685, 140] on button "Hoteled" at bounding box center [742, 147] width 150 height 23
click at [698, 217] on div "Hoteled" at bounding box center [732, 227] width 130 height 20
click at [700, 226] on input "Desk 7" at bounding box center [742, 235] width 144 height 18
paste input "FED.0301"
type input "FED.0306"
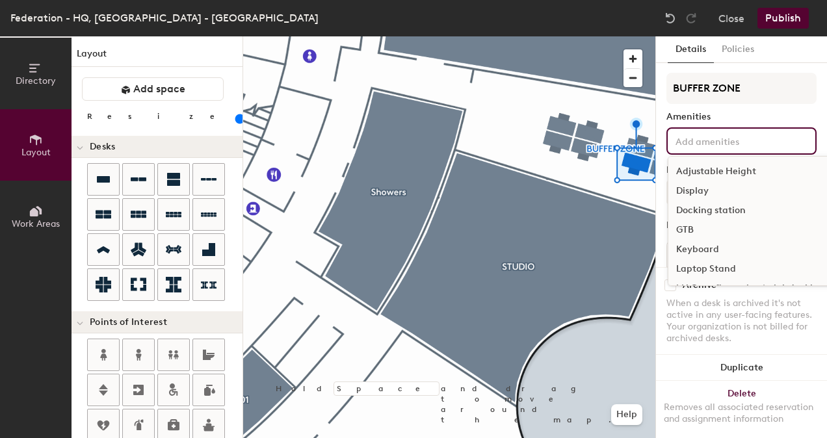
click at [708, 144] on input at bounding box center [731, 141] width 117 height 16
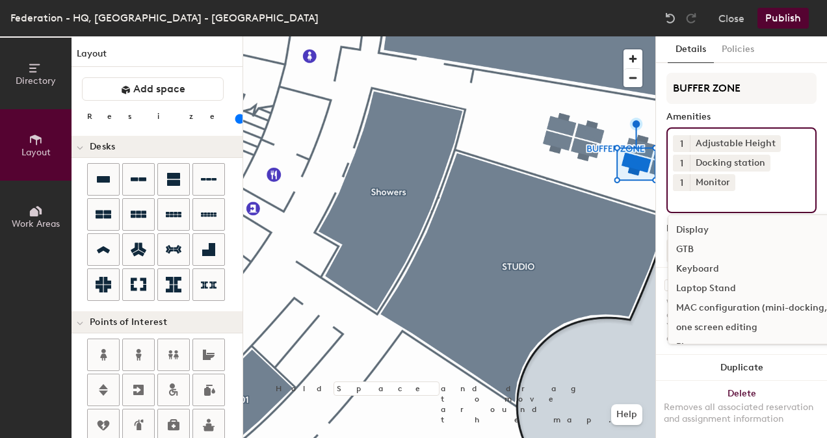
click at [676, 176] on button "1" at bounding box center [681, 182] width 17 height 17
click at [678, 196] on div "2" at bounding box center [681, 199] width 17 height 17
click at [648, 36] on div at bounding box center [449, 36] width 412 height 0
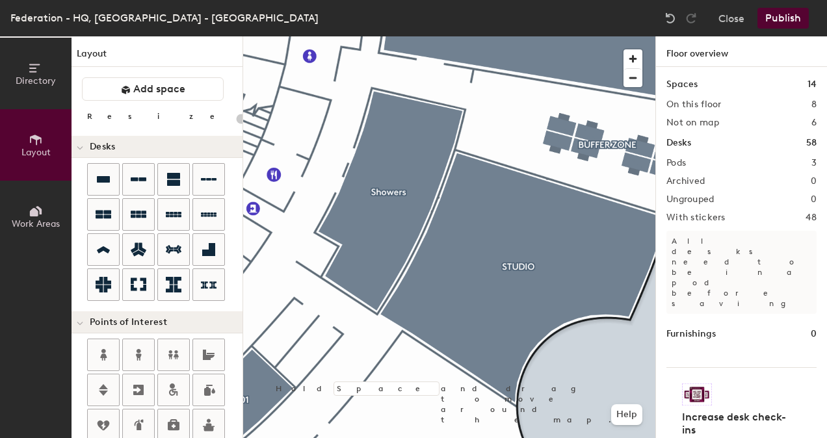
type input "100"
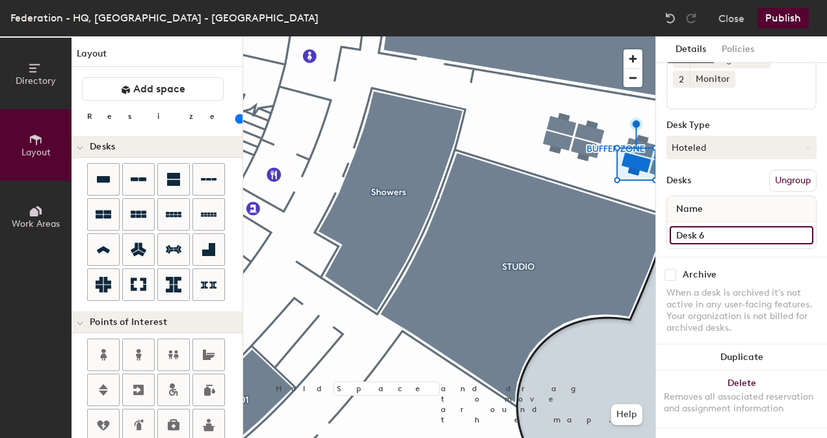
click at [694, 226] on input "Desk 6" at bounding box center [742, 235] width 144 height 18
paste input "FED.0301"
type input "FED.0307"
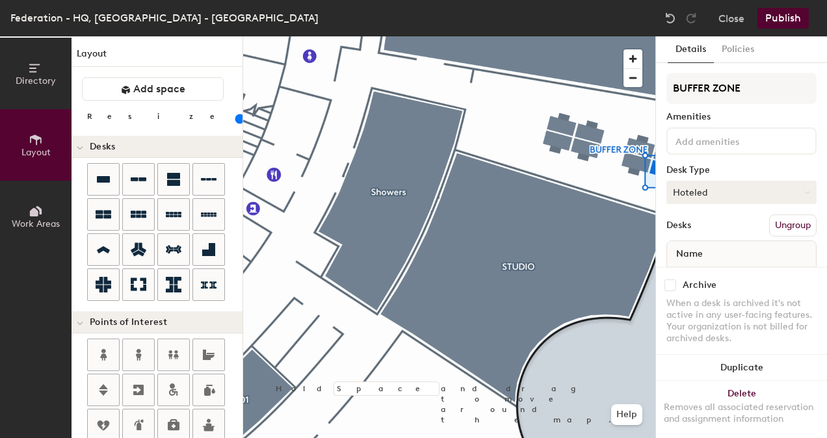
click at [701, 195] on button "Hoteled" at bounding box center [742, 192] width 150 height 23
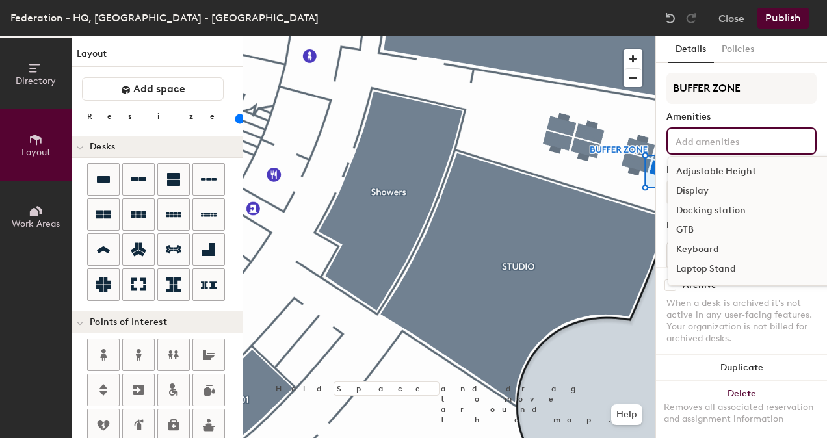
click at [719, 140] on input at bounding box center [731, 141] width 117 height 16
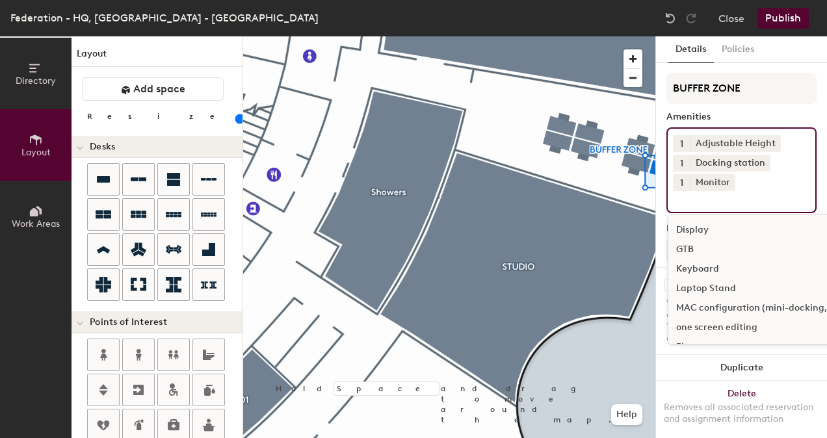
click at [683, 179] on button "1" at bounding box center [681, 182] width 17 height 17
click at [681, 198] on div "2" at bounding box center [681, 199] width 17 height 17
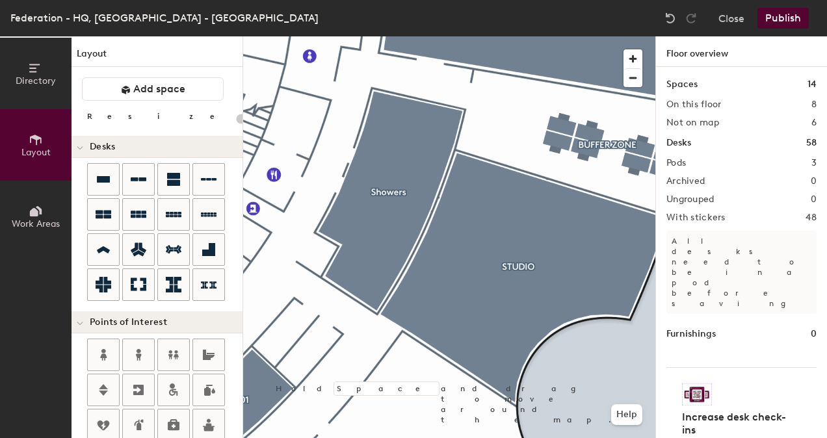
type input "100"
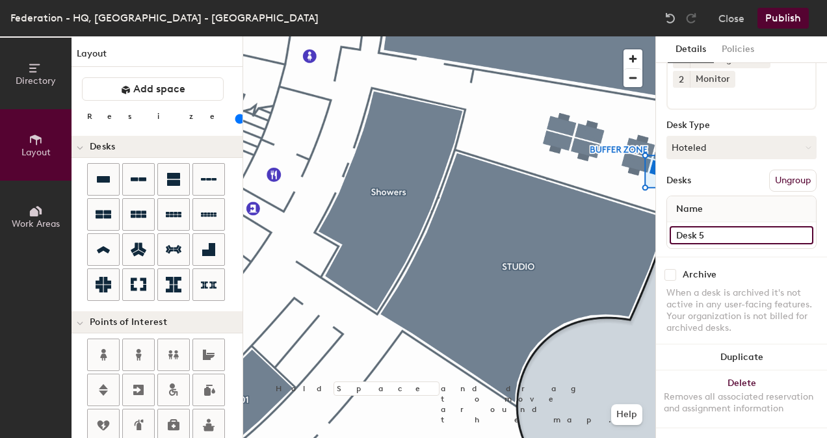
click at [693, 226] on input "Desk 5" at bounding box center [742, 235] width 144 height 18
paste input "FED.0301"
type input "FED.0308"
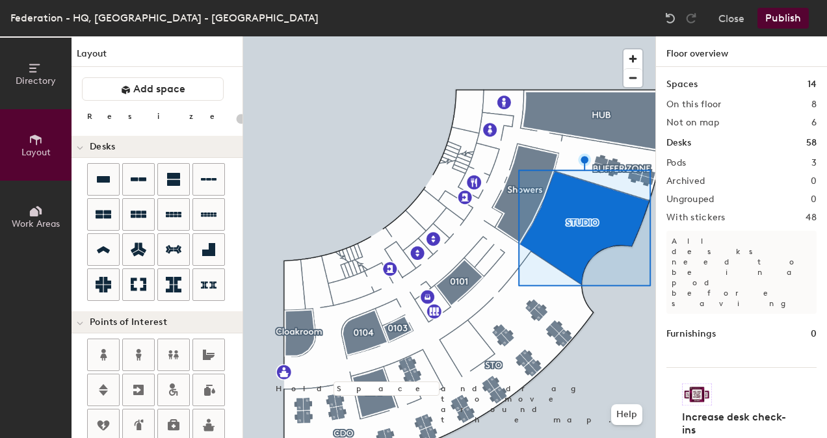
type input "20"
click at [609, 36] on div at bounding box center [449, 36] width 412 height 0
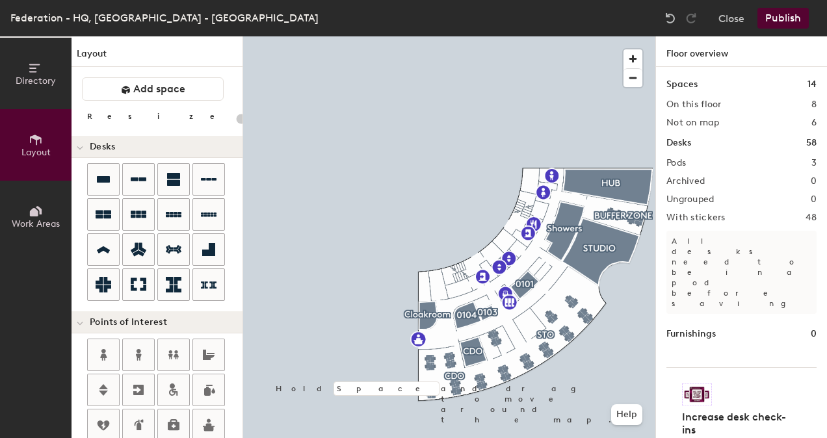
click at [616, 290] on div at bounding box center [620, 294] width 23 height 21
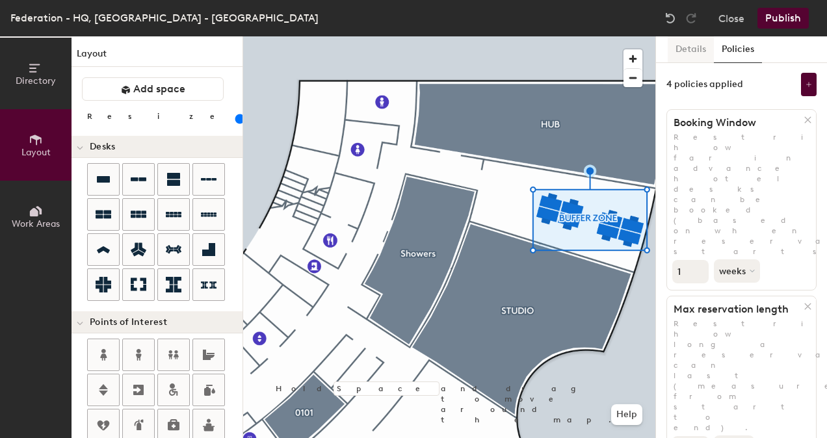
click at [700, 53] on button "Details" at bounding box center [691, 49] width 46 height 27
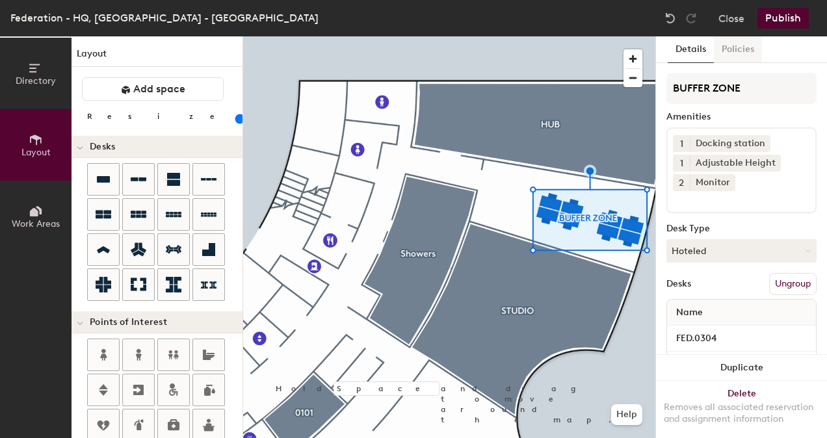
click at [745, 47] on button "Policies" at bounding box center [738, 49] width 48 height 27
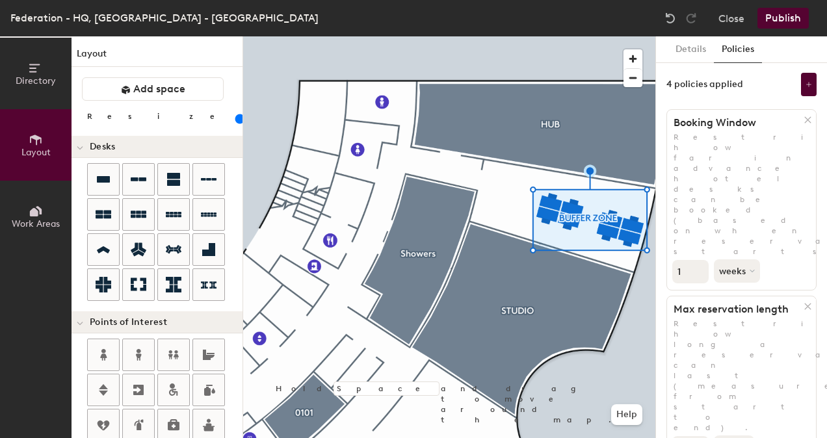
click at [787, 15] on button "Publish" at bounding box center [783, 18] width 51 height 21
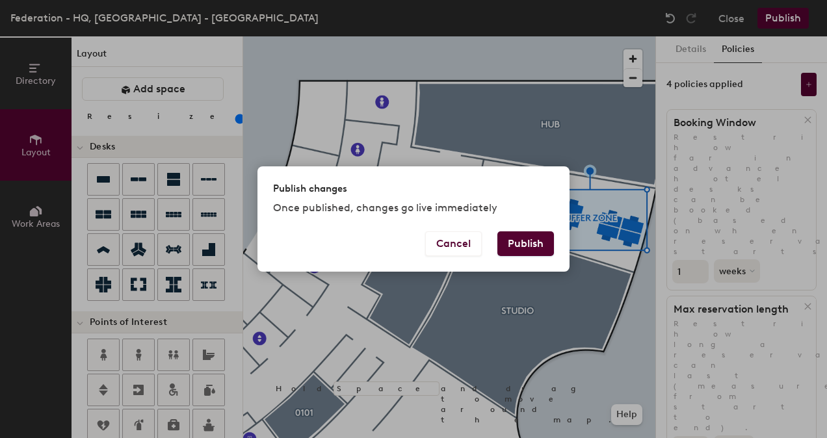
click at [536, 241] on button "Publish" at bounding box center [525, 243] width 57 height 25
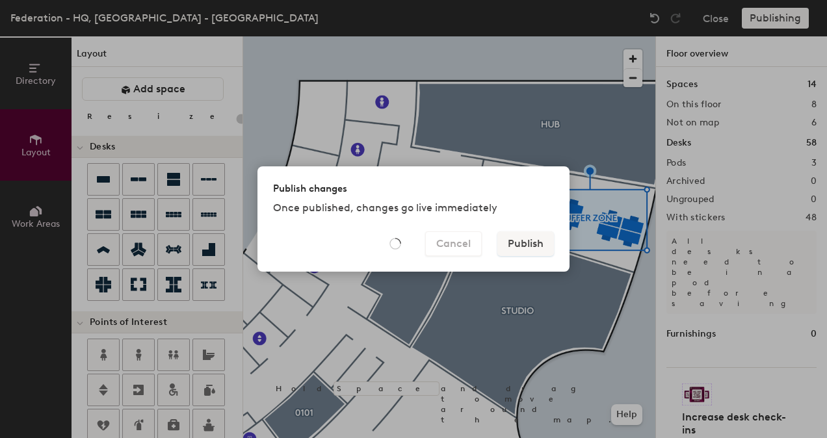
type input "20"
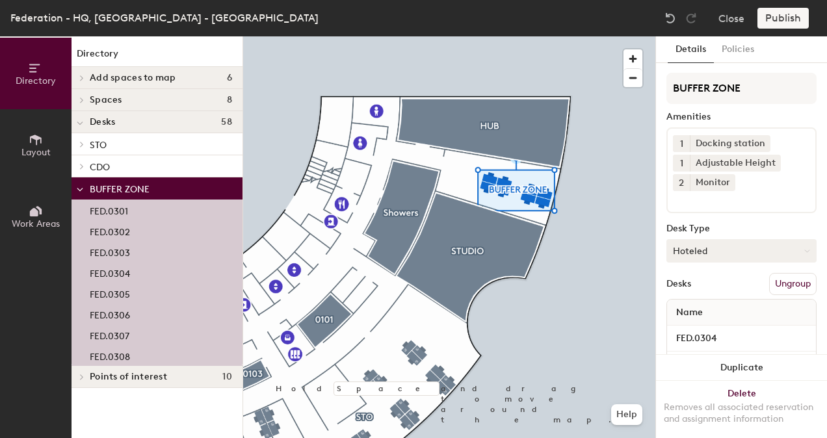
click at [752, 254] on button "Hoteled" at bounding box center [742, 250] width 150 height 23
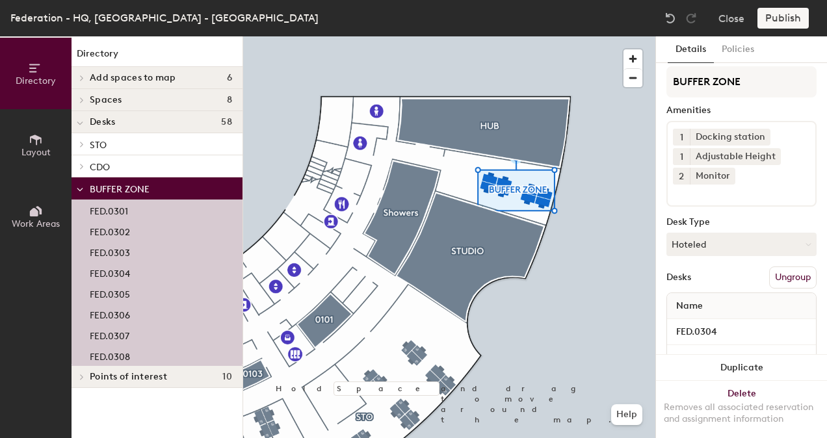
scroll to position [2, 0]
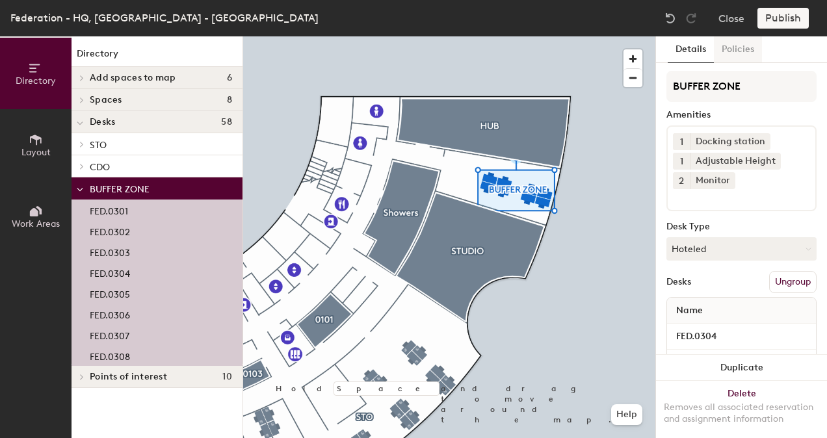
click at [731, 48] on button "Policies" at bounding box center [738, 49] width 48 height 27
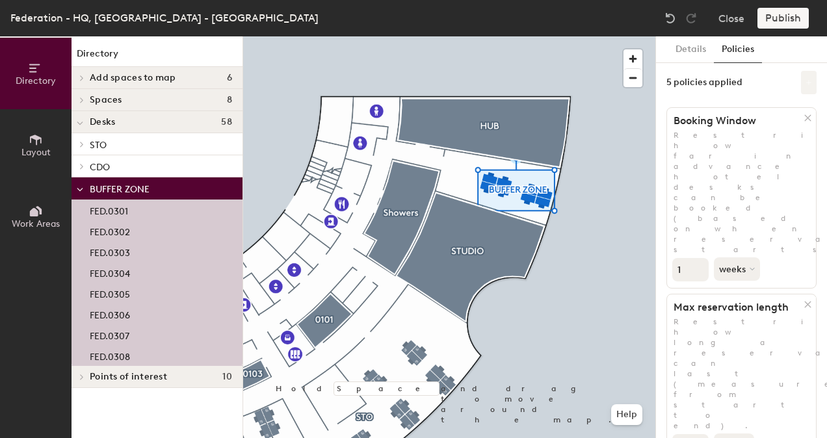
click at [801, 79] on button at bounding box center [809, 82] width 16 height 23
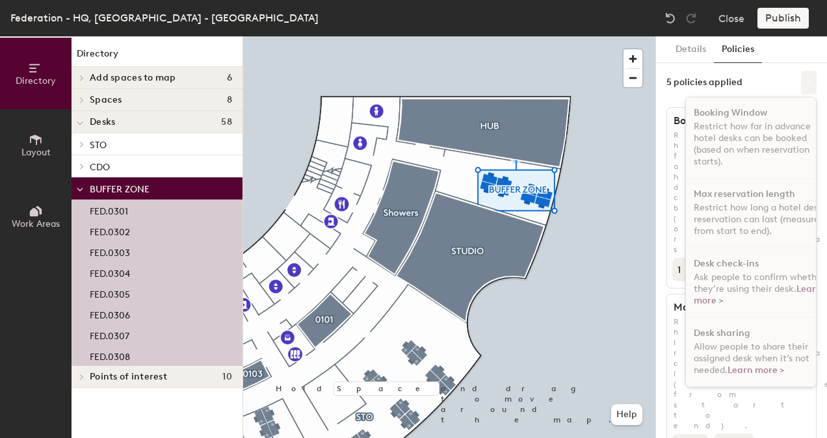
click at [801, 78] on button at bounding box center [809, 82] width 16 height 23
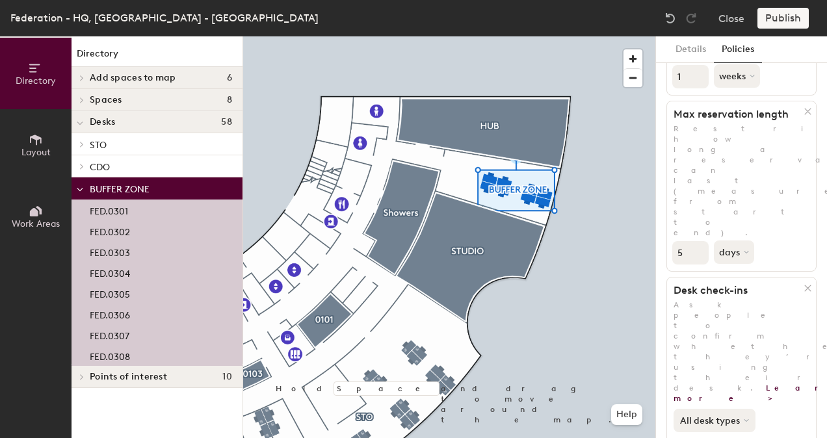
scroll to position [60, 0]
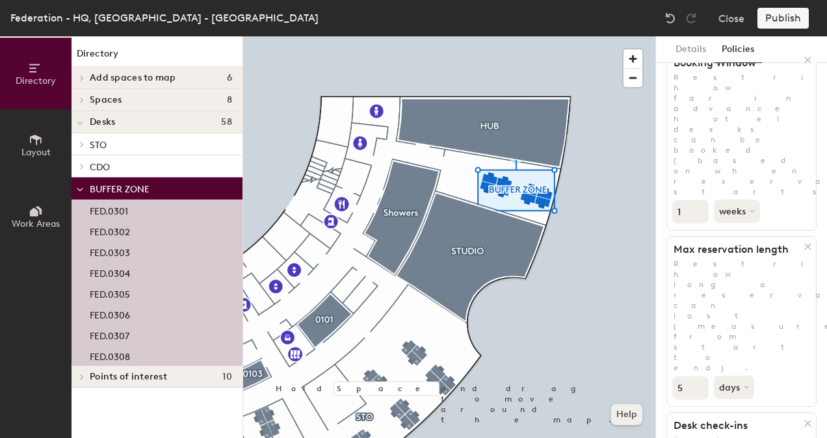
click at [627, 405] on button "Help" at bounding box center [626, 414] width 31 height 21
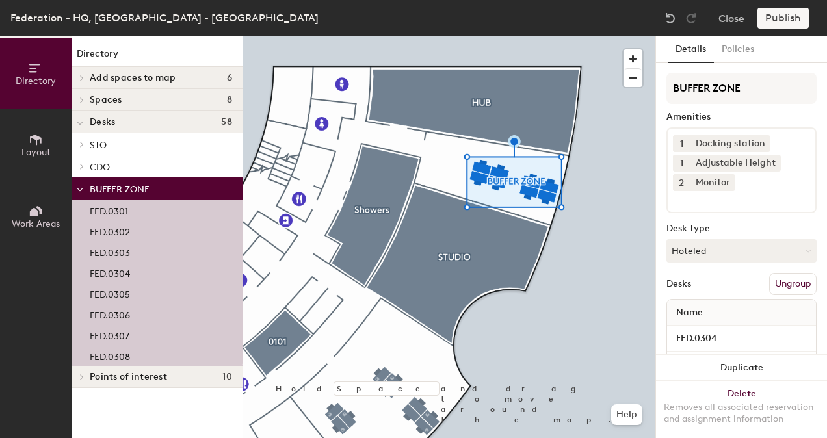
click at [603, 36] on div at bounding box center [449, 36] width 412 height 0
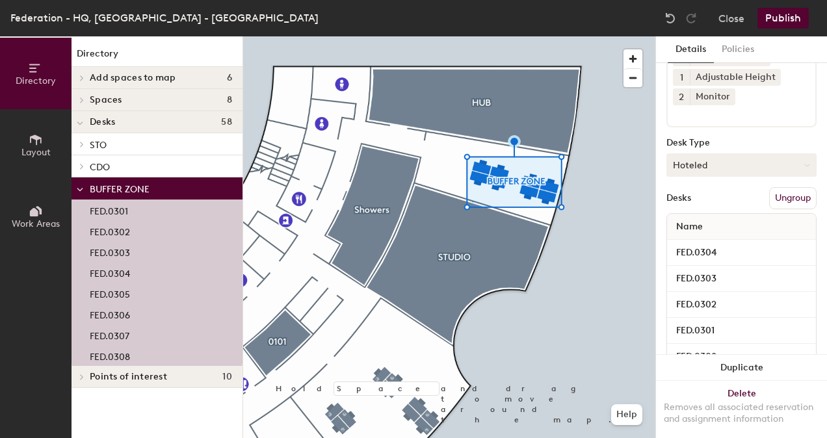
scroll to position [65, 0]
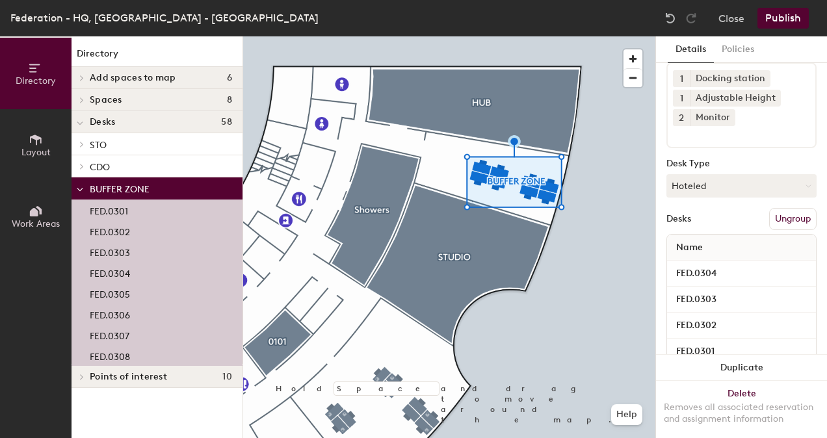
click at [608, 36] on div at bounding box center [449, 36] width 412 height 0
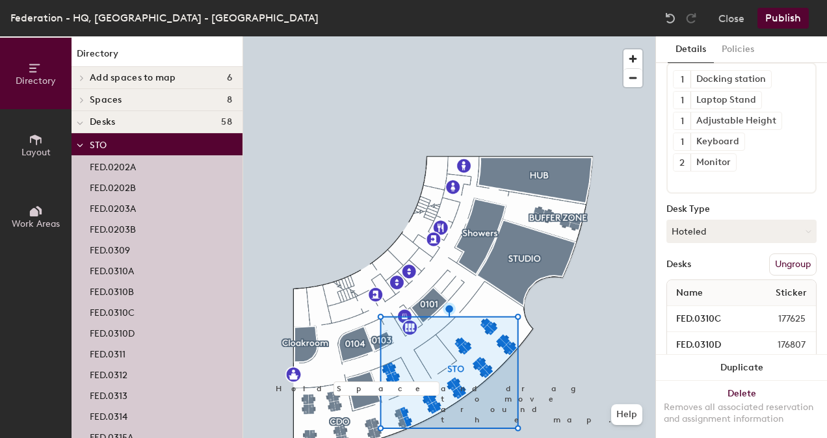
scroll to position [0, 0]
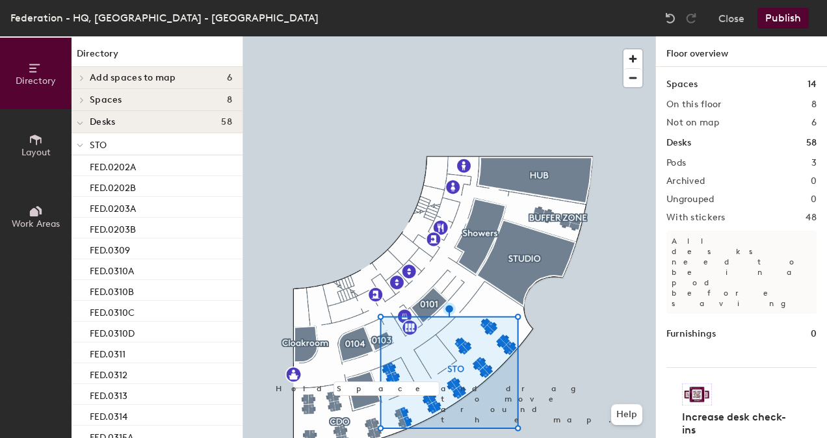
click at [786, 10] on button "Publish" at bounding box center [783, 18] width 51 height 21
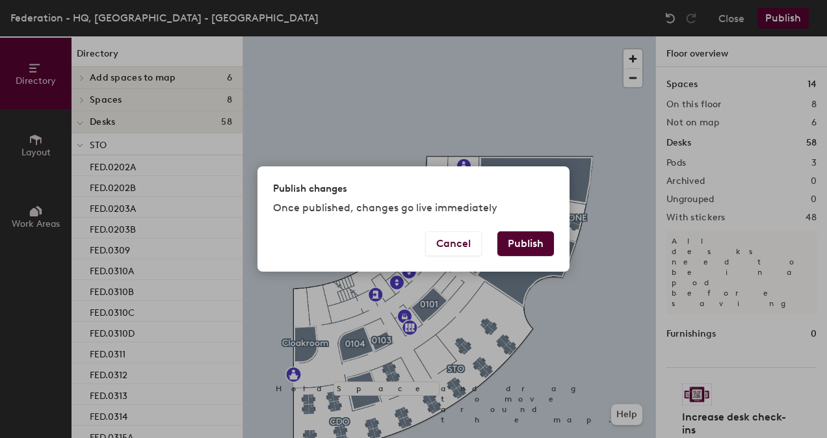
click at [505, 239] on button "Publish" at bounding box center [525, 243] width 57 height 25
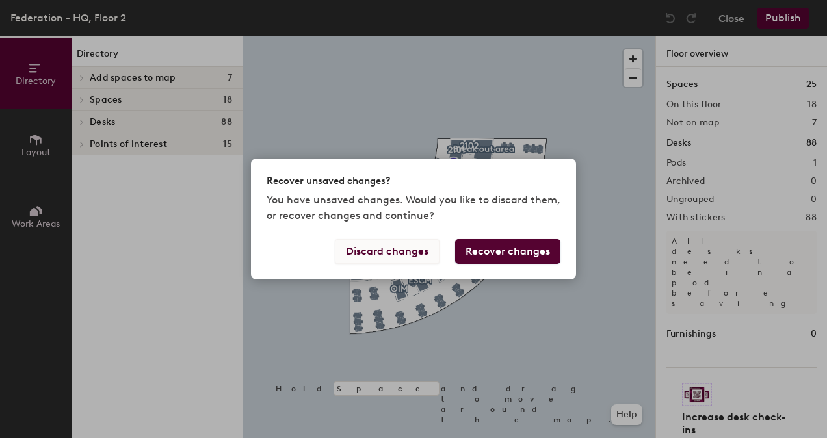
click at [428, 255] on button "Discard changes" at bounding box center [387, 251] width 105 height 25
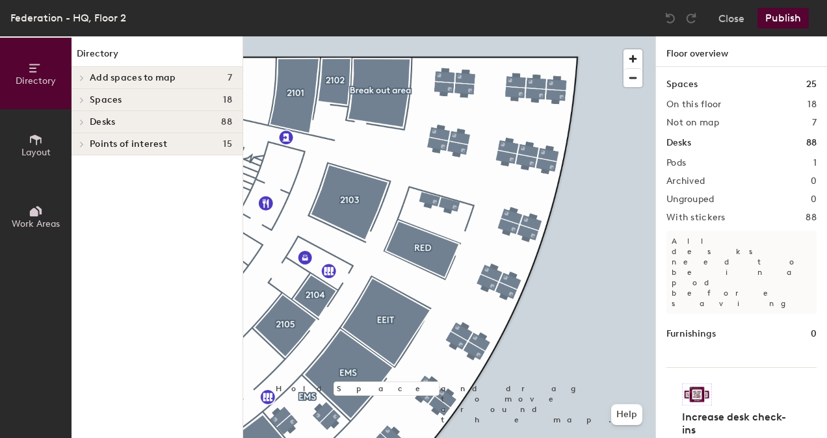
click at [471, 36] on div at bounding box center [449, 36] width 412 height 0
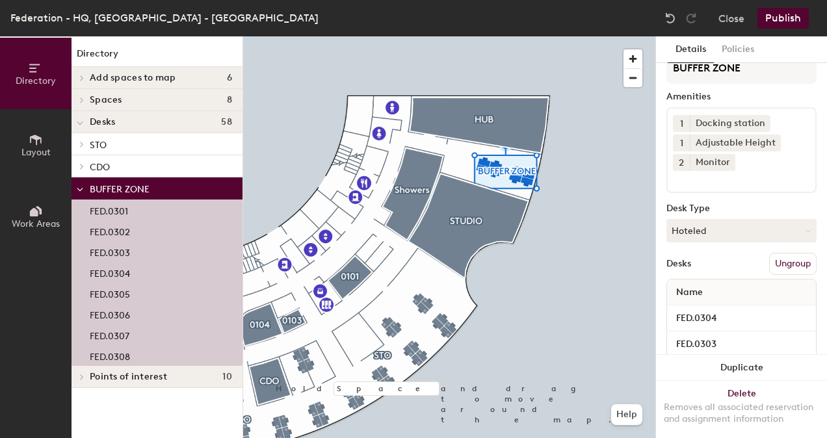
scroll to position [13, 0]
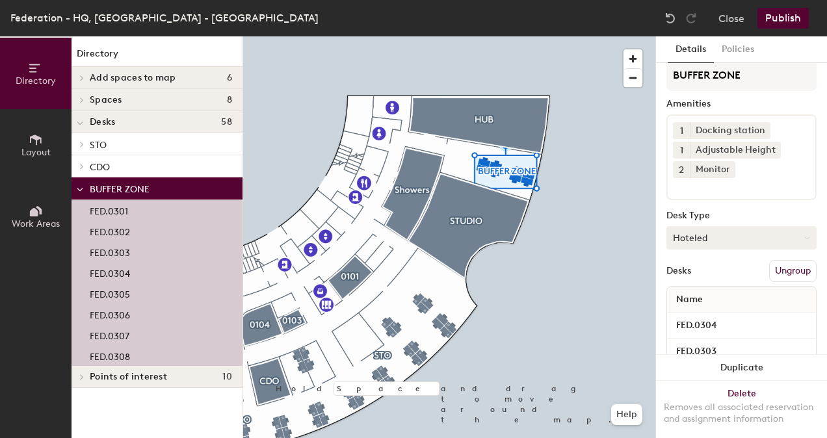
click at [718, 243] on button "Hoteled" at bounding box center [742, 237] width 150 height 23
click at [702, 312] on div "Hoteled" at bounding box center [732, 318] width 130 height 20
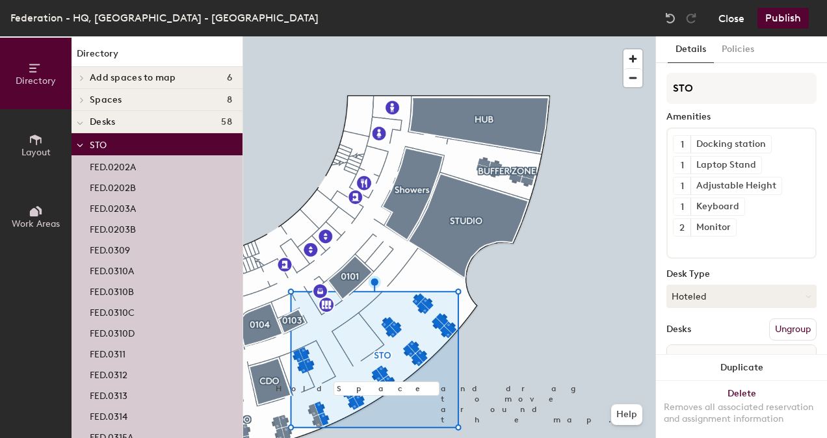
click at [741, 16] on button "Close" at bounding box center [732, 18] width 26 height 21
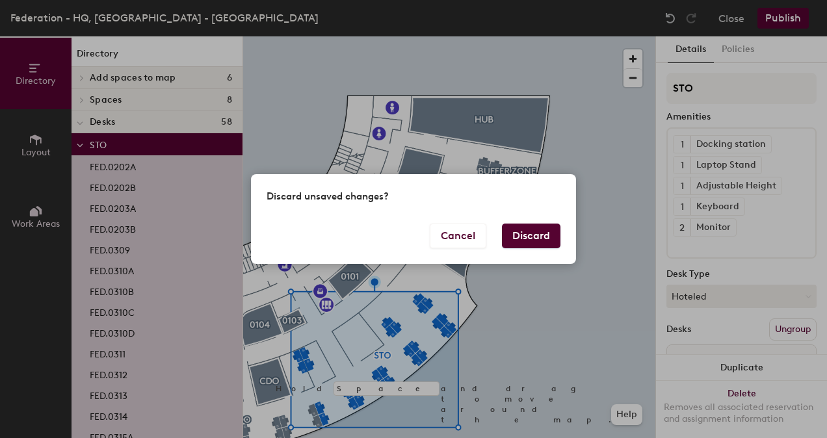
click at [535, 233] on button "Discard" at bounding box center [531, 236] width 59 height 25
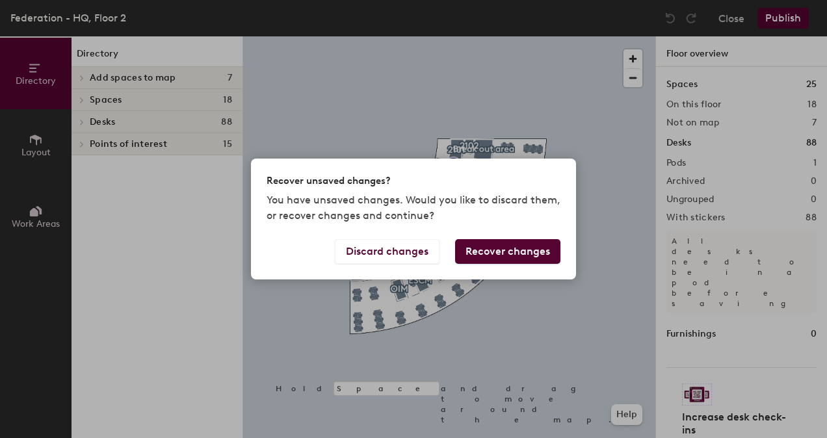
click at [512, 255] on button "Recover changes" at bounding box center [507, 251] width 105 height 25
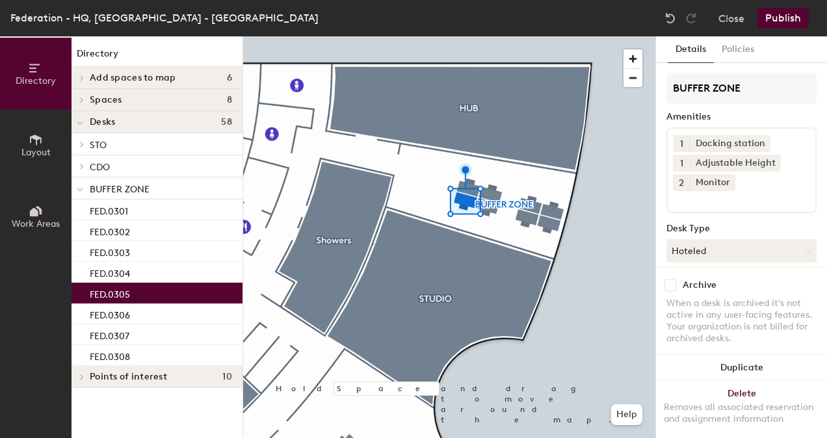
click at [668, 280] on input "checkbox" at bounding box center [671, 286] width 12 height 12
checkbox input "true"
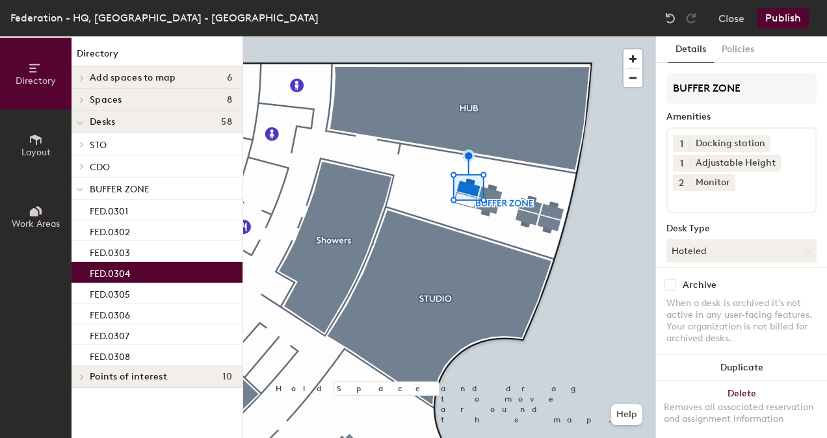
click at [675, 280] on input "checkbox" at bounding box center [671, 286] width 12 height 12
checkbox input "true"
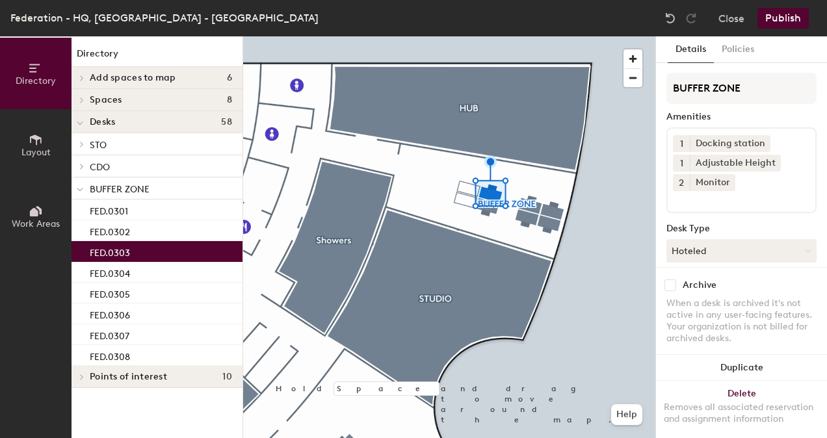
click at [671, 280] on input "checkbox" at bounding box center [671, 286] width 12 height 12
checkbox input "true"
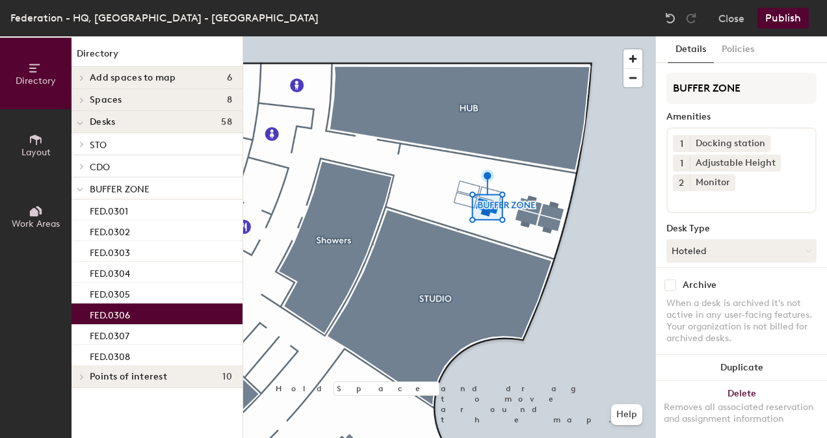
click at [676, 280] on div "Archive" at bounding box center [742, 286] width 150 height 12
click at [674, 280] on input "checkbox" at bounding box center [671, 286] width 12 height 12
checkbox input "true"
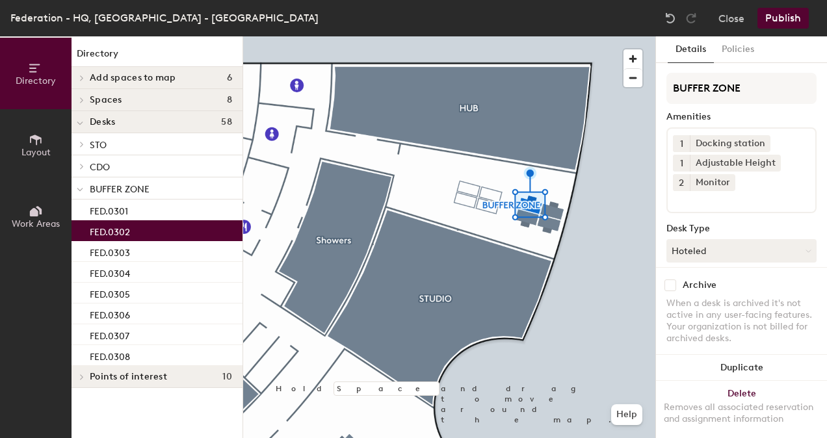
click at [674, 280] on input "checkbox" at bounding box center [671, 286] width 12 height 12
checkbox input "true"
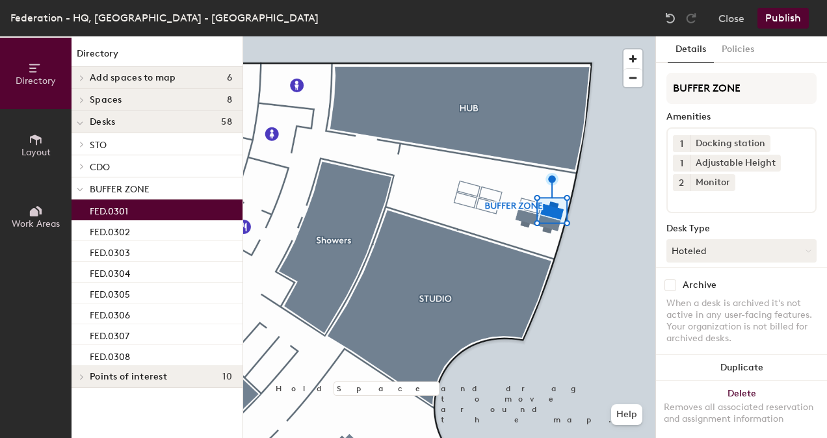
click at [674, 280] on input "checkbox" at bounding box center [671, 286] width 12 height 12
checkbox input "true"
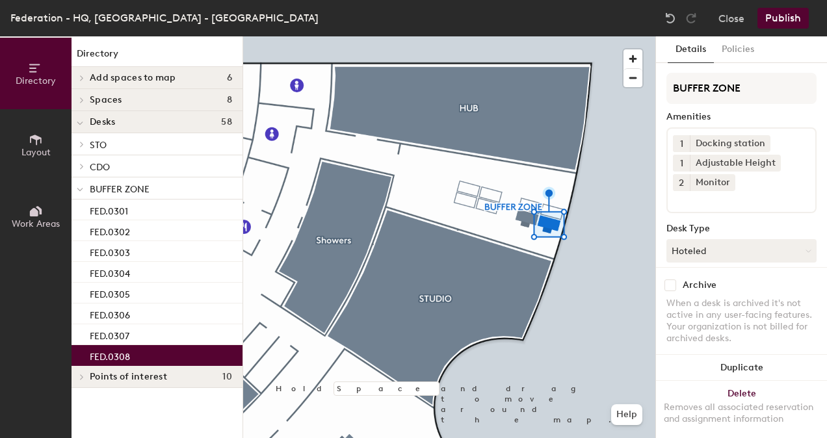
click at [670, 280] on input "checkbox" at bounding box center [671, 286] width 12 height 12
checkbox input "true"
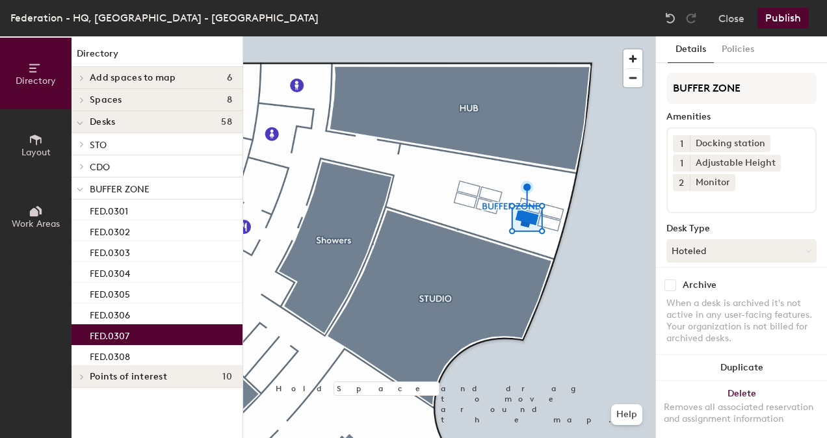
click at [670, 280] on input "checkbox" at bounding box center [671, 286] width 12 height 12
checkbox input "true"
click at [579, 36] on div at bounding box center [449, 36] width 412 height 0
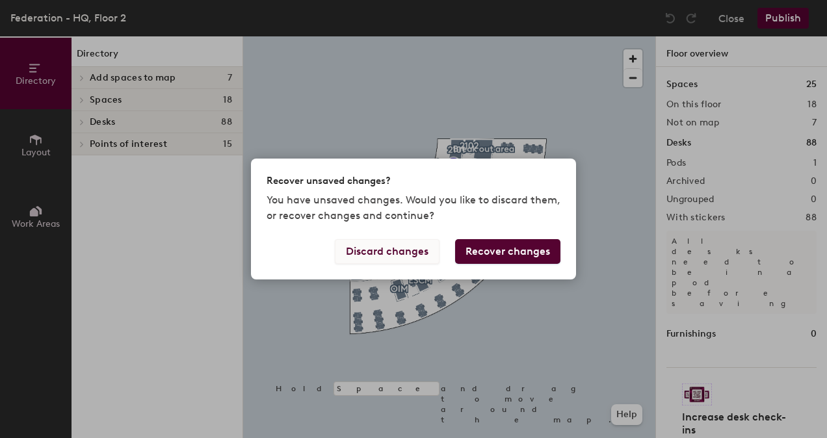
click at [425, 246] on button "Discard changes" at bounding box center [387, 251] width 105 height 25
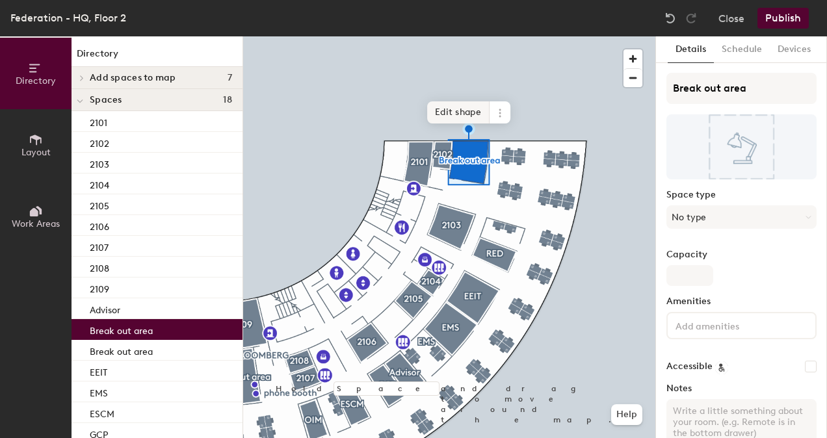
click at [463, 111] on span "Edit shape" at bounding box center [458, 112] width 62 height 22
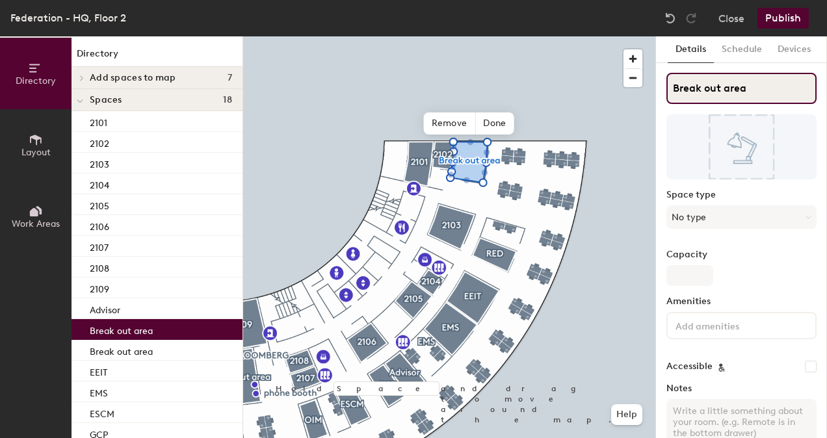
click at [714, 82] on input "Break out area" at bounding box center [742, 88] width 150 height 31
click at [615, 81] on div "Directory Layout Work Areas Directory Add spaces to map 7 Advisor Break out are…" at bounding box center [413, 237] width 827 height 402
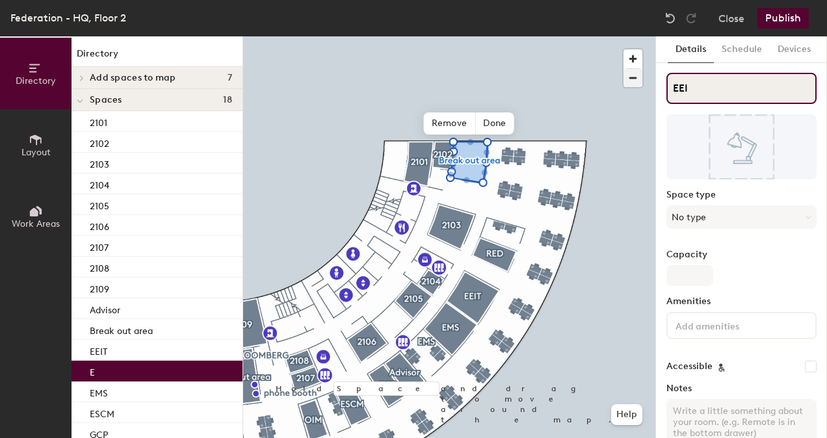
type input "EEIT"
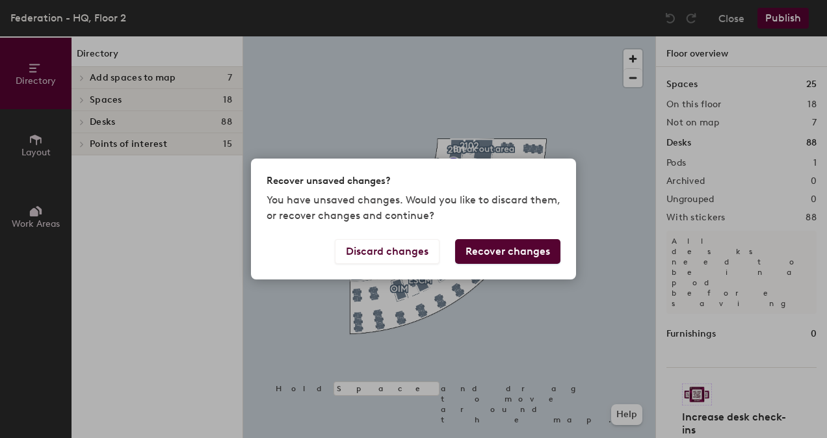
click at [499, 248] on button "Recover changes" at bounding box center [507, 251] width 105 height 25
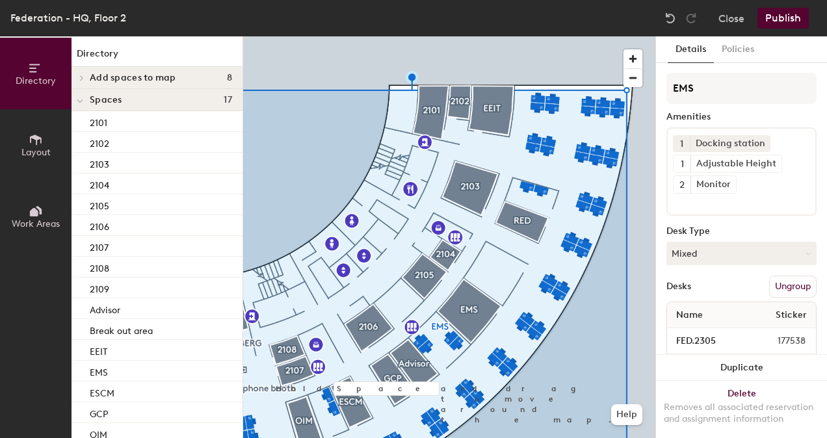
click at [39, 140] on icon at bounding box center [36, 140] width 14 height 14
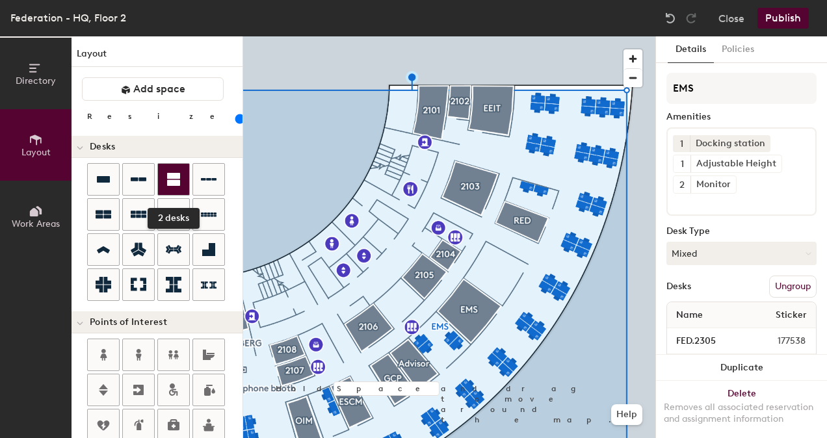
click at [166, 186] on icon at bounding box center [174, 180] width 16 height 16
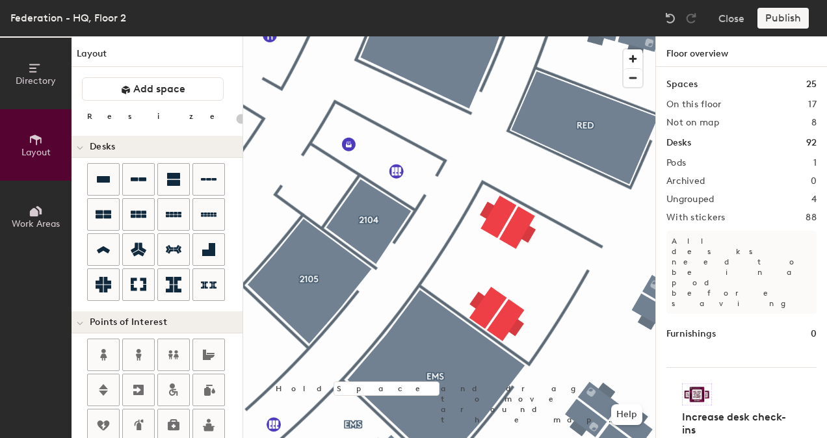
type input "100"
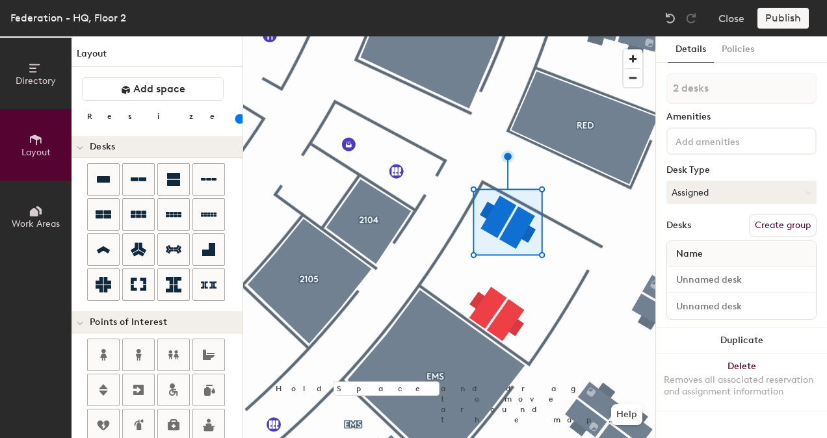
type input "1 desk"
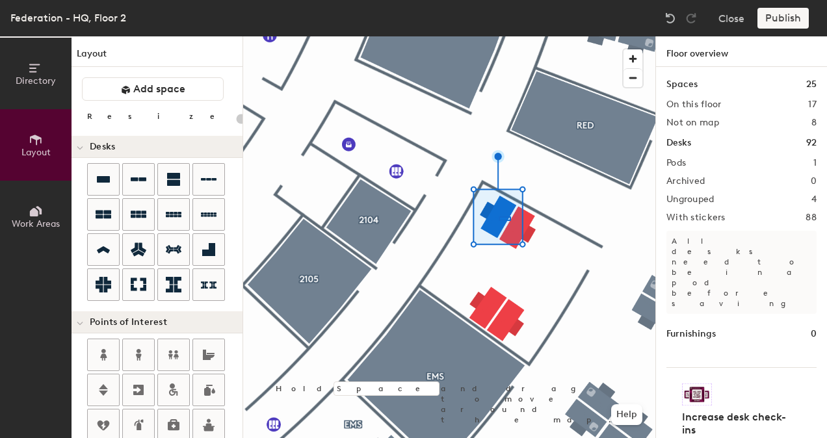
type input "100"
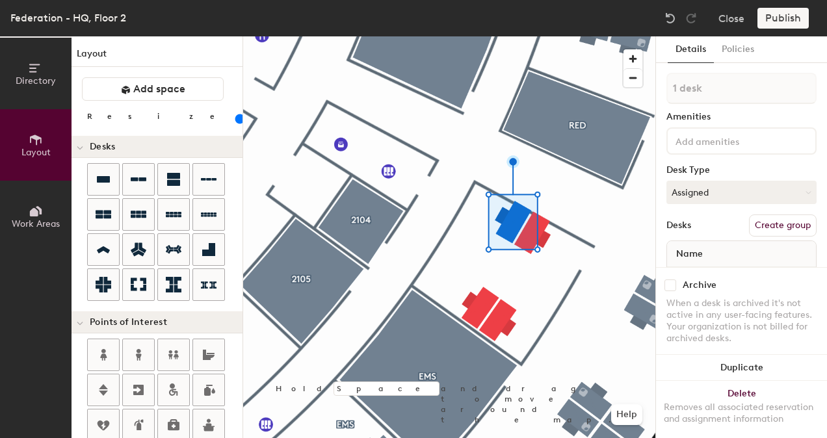
click at [542, 36] on div at bounding box center [449, 36] width 412 height 0
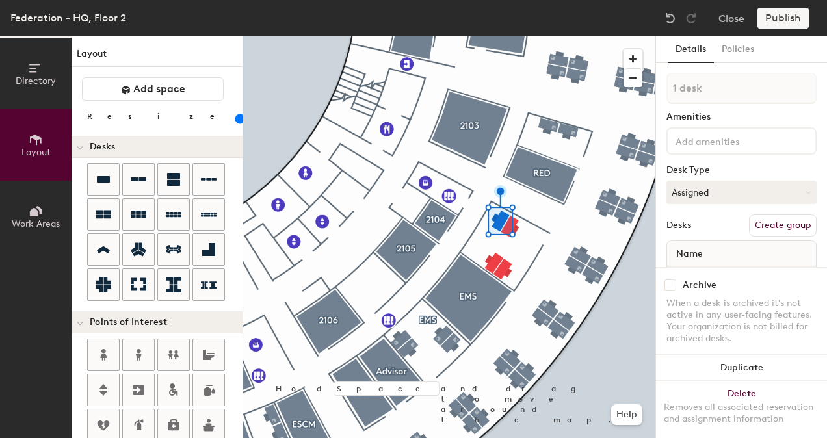
type input "2 desks"
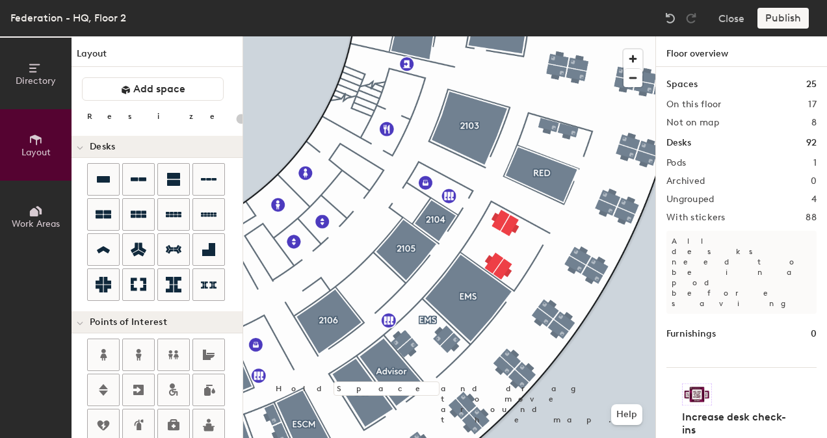
type input "20"
type input "100"
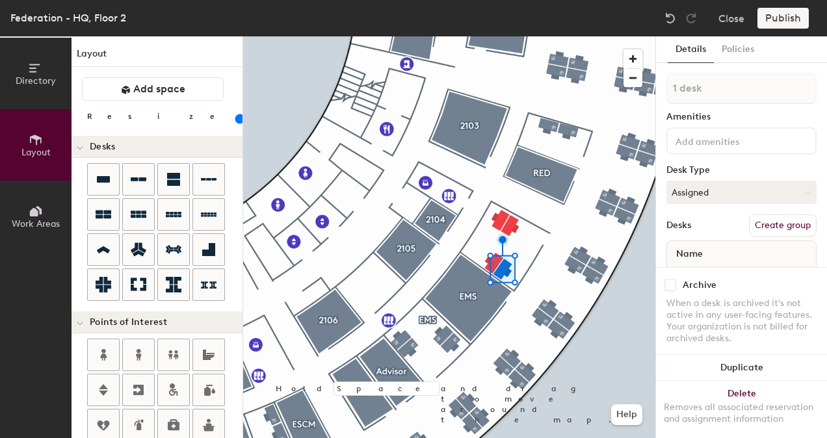
click at [722, 153] on div at bounding box center [742, 140] width 150 height 27
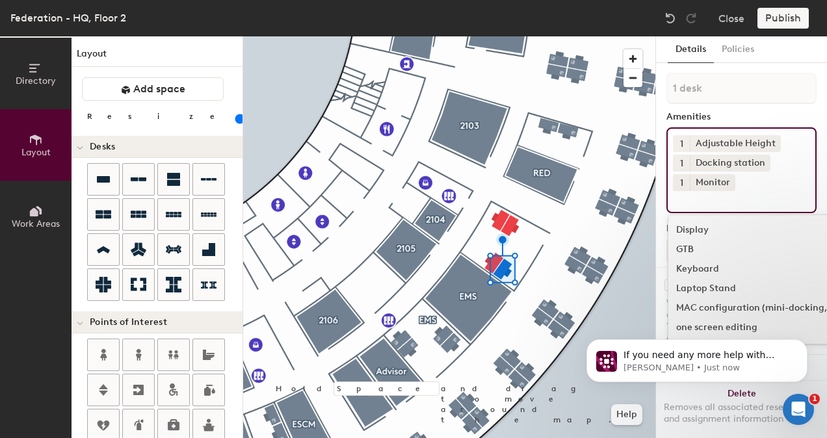
click at [682, 185] on span "1" at bounding box center [681, 183] width 3 height 14
click at [685, 200] on div "2" at bounding box center [681, 199] width 17 height 17
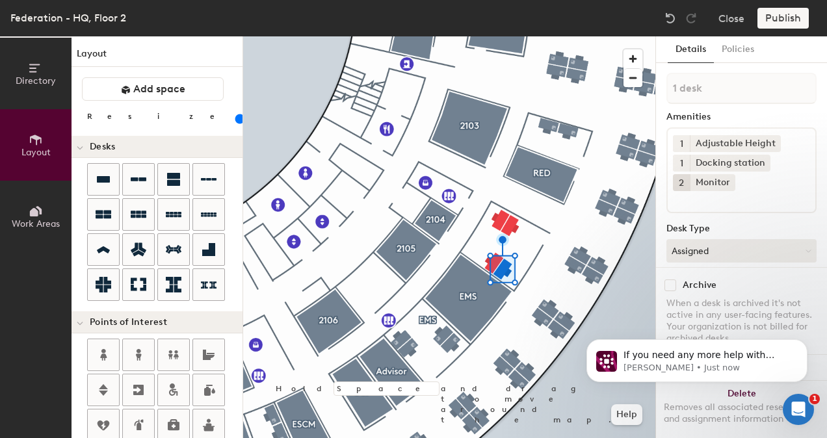
click at [756, 112] on div "Amenities" at bounding box center [742, 117] width 150 height 10
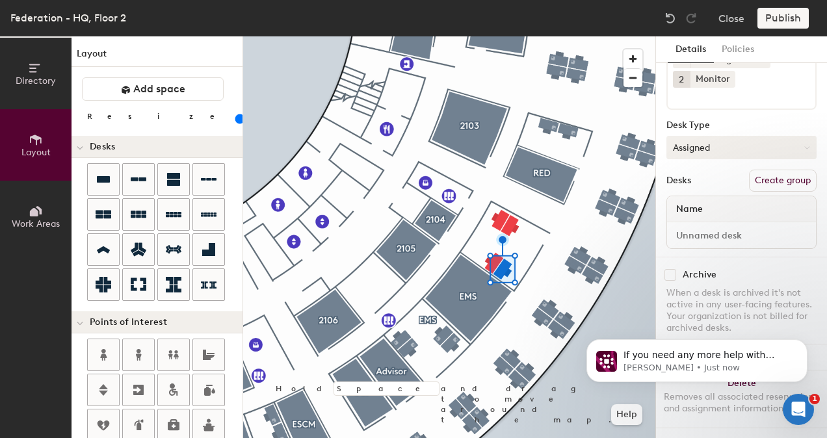
click at [703, 137] on button "Assigned" at bounding box center [742, 147] width 150 height 23
click at [692, 217] on div "Hoteled" at bounding box center [732, 227] width 130 height 20
click at [709, 226] on input at bounding box center [742, 235] width 144 height 18
type input "FED.2203A"
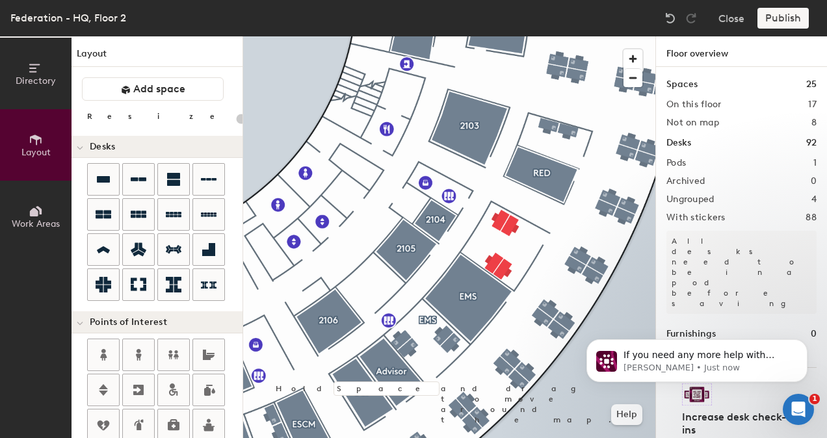
type input "100"
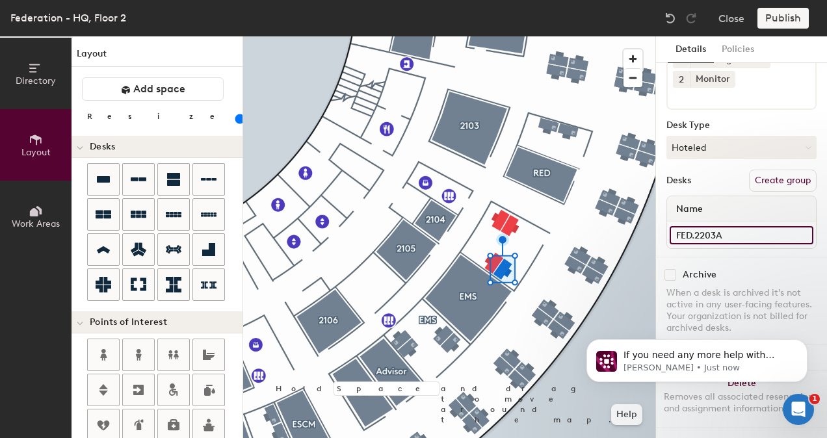
click at [724, 226] on input "FED.2203A" at bounding box center [742, 235] width 144 height 18
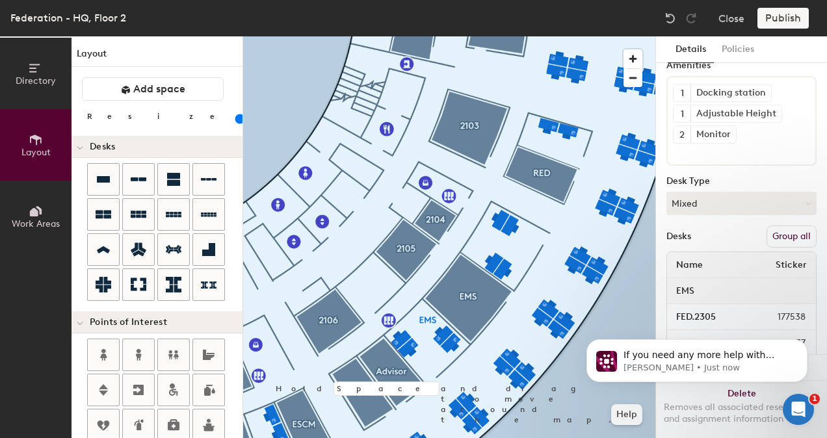
scroll to position [0, 0]
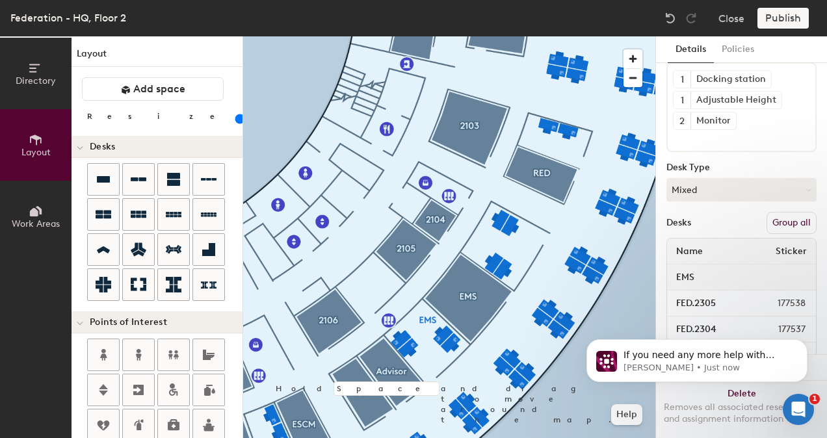
click at [787, 222] on button "Group all" at bounding box center [792, 223] width 50 height 22
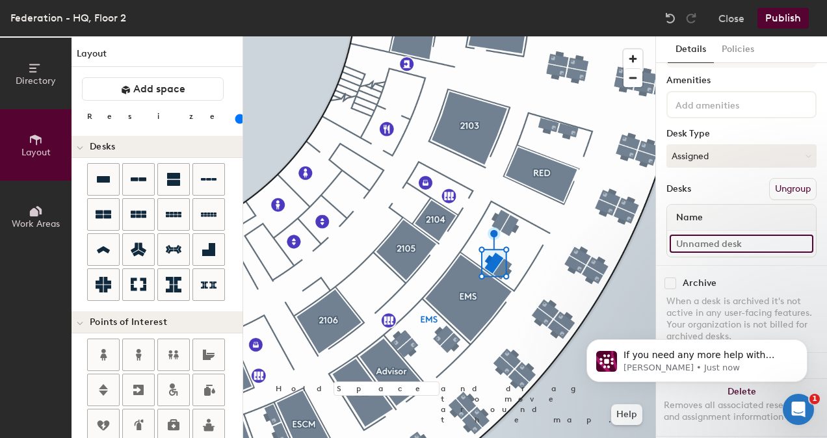
click at [704, 249] on input at bounding box center [742, 244] width 144 height 18
paste input "FED.2203A"
click at [758, 245] on input "FED.2203A" at bounding box center [742, 244] width 144 height 18
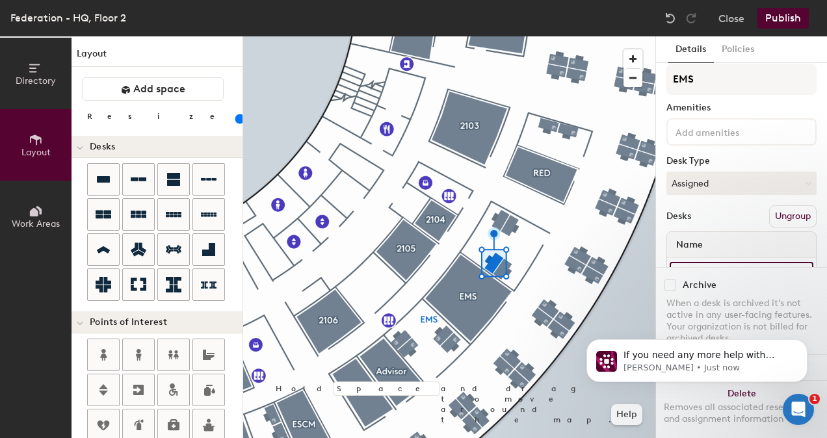
scroll to position [0, 0]
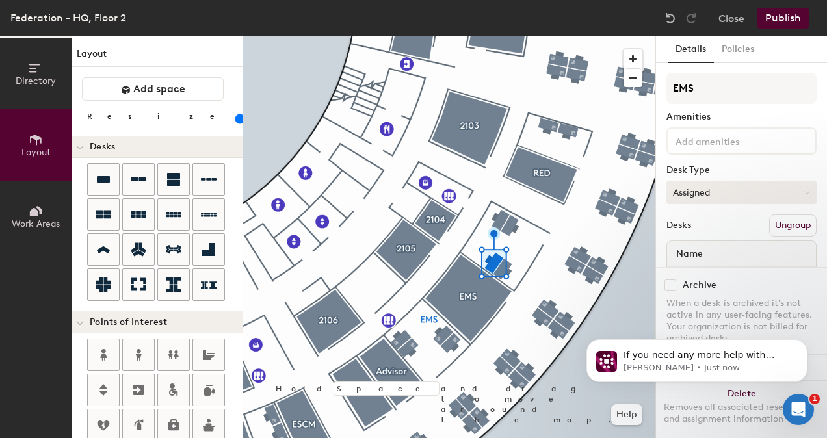
type input "FED.2203B"
click at [693, 191] on button "Assigned" at bounding box center [742, 192] width 150 height 23
click at [691, 268] on div "Hoteled" at bounding box center [732, 272] width 130 height 20
click at [706, 143] on input at bounding box center [731, 141] width 117 height 16
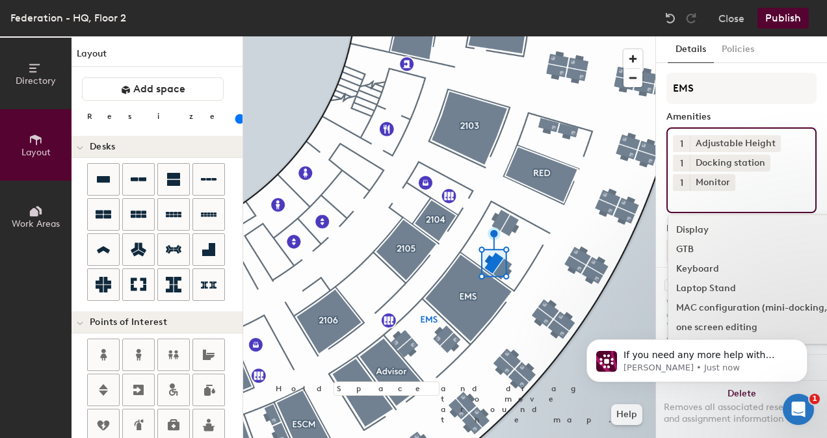
click at [679, 185] on button "1" at bounding box center [681, 182] width 17 height 17
click at [678, 201] on div "2" at bounding box center [681, 199] width 17 height 17
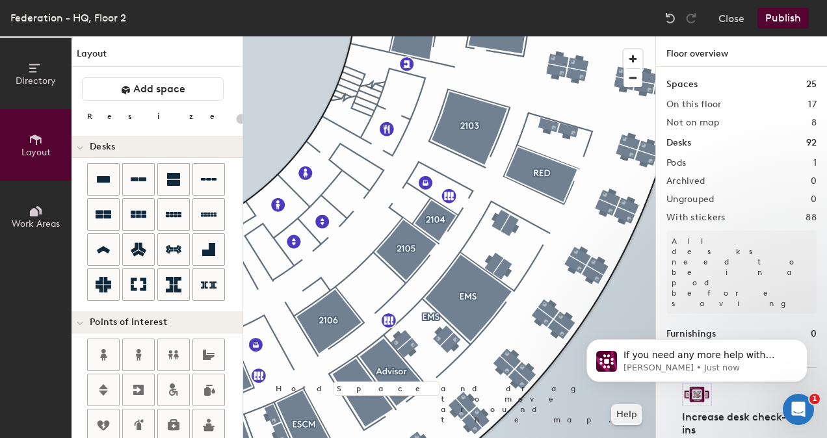
type input "100"
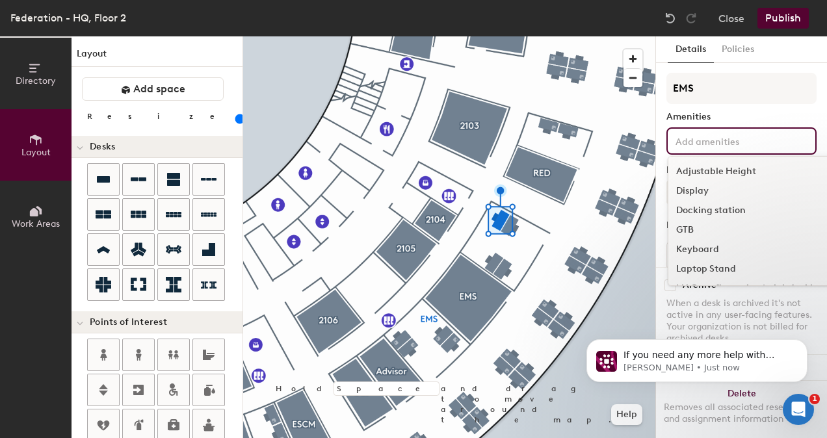
click at [693, 141] on input at bounding box center [731, 141] width 117 height 16
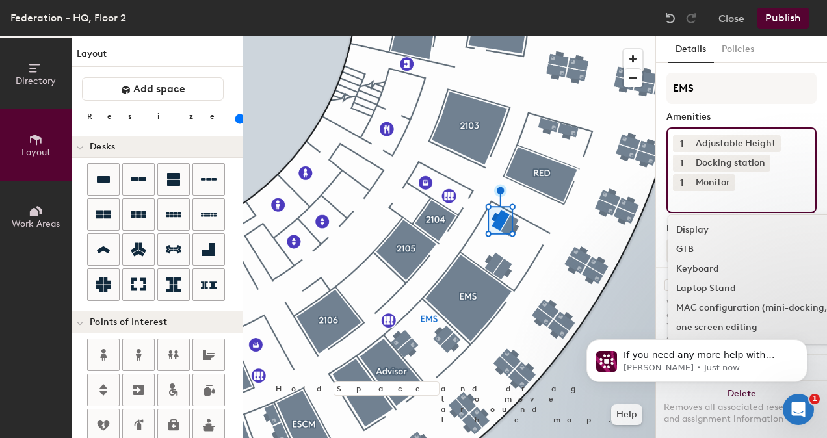
click at [684, 183] on button "1" at bounding box center [681, 182] width 17 height 17
click at [683, 199] on div "2" at bounding box center [681, 199] width 17 height 17
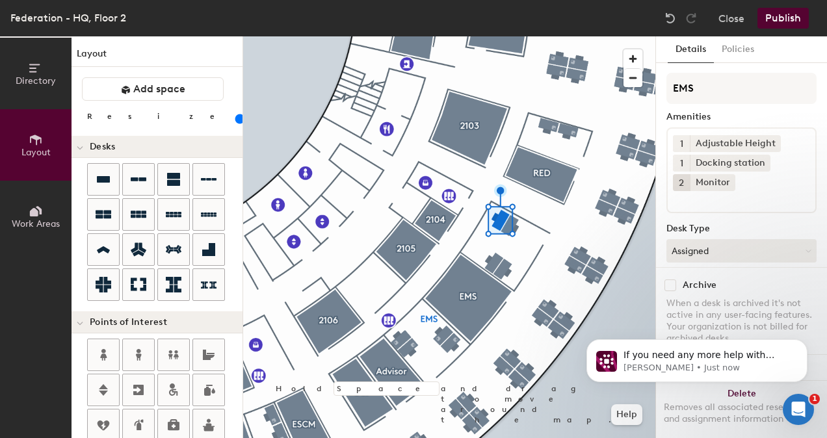
click at [773, 113] on div "Amenities" at bounding box center [742, 117] width 150 height 10
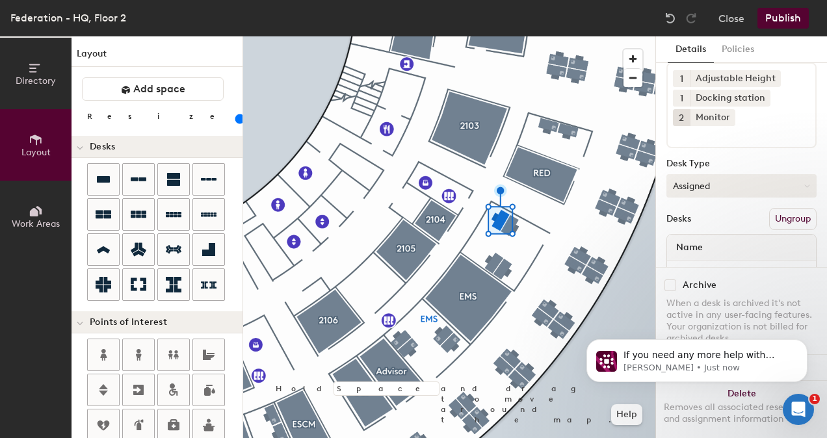
click at [676, 178] on button "Assigned" at bounding box center [742, 185] width 150 height 23
click at [695, 183] on button "Assigned" at bounding box center [742, 185] width 150 height 23
click at [702, 190] on button "Assigned" at bounding box center [742, 185] width 150 height 23
click at [693, 261] on div "Hoteled" at bounding box center [732, 266] width 130 height 20
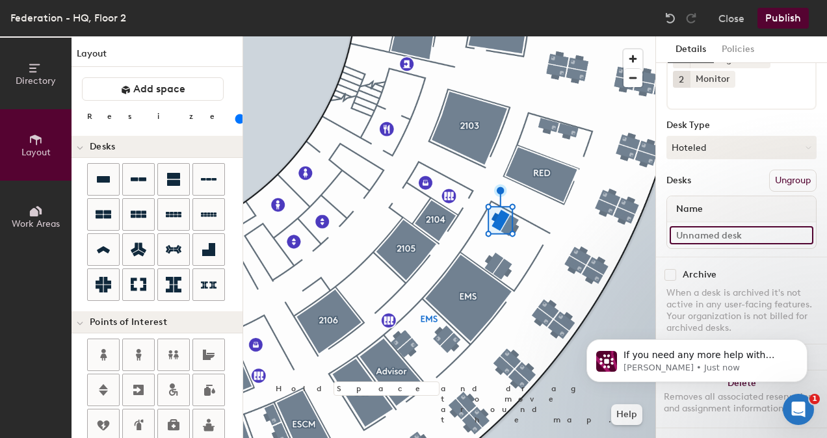
click at [728, 226] on input at bounding box center [742, 235] width 144 height 18
paste input "FED.2203A"
click at [730, 226] on input "FED.2203A" at bounding box center [742, 235] width 144 height 18
click at [733, 226] on input "FED.2203A" at bounding box center [742, 235] width 144 height 18
type input "FED.2203C"
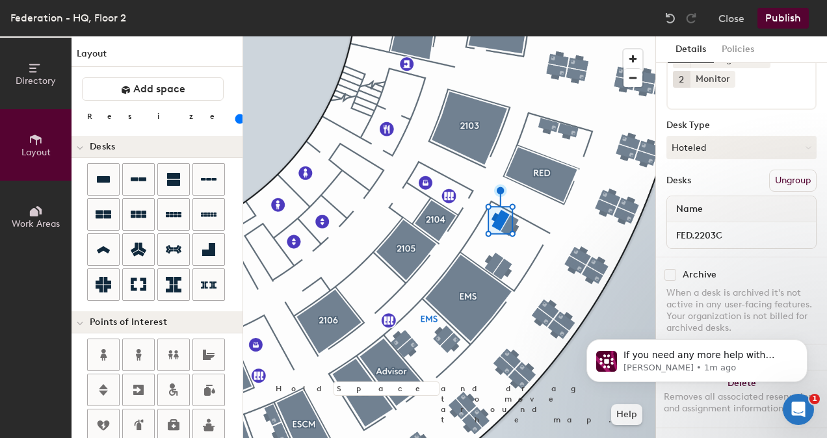
click at [600, 300] on div "If you need any more help with creating or editing drafts, I'm here to assist y…" at bounding box center [696, 301] width 239 height 163
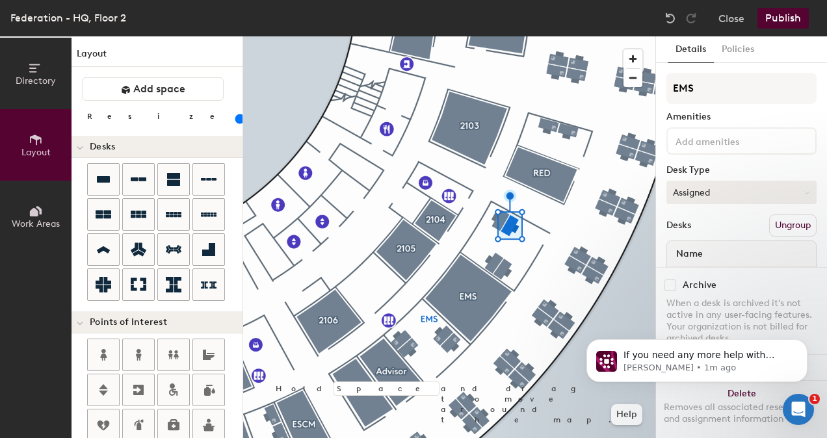
click at [706, 195] on button "Assigned" at bounding box center [742, 192] width 150 height 23
drag, startPoint x: 693, startPoint y: 274, endPoint x: 689, endPoint y: 258, distance: 17.2
click at [692, 276] on div "Hoteled" at bounding box center [732, 272] width 130 height 20
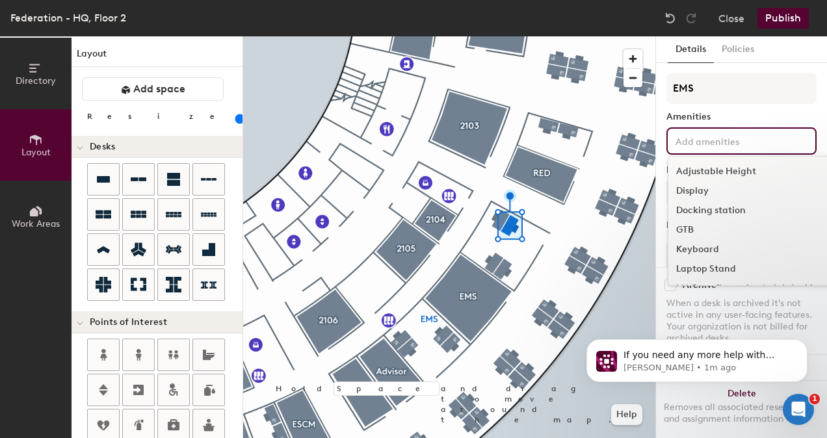
click at [694, 142] on input at bounding box center [731, 141] width 117 height 16
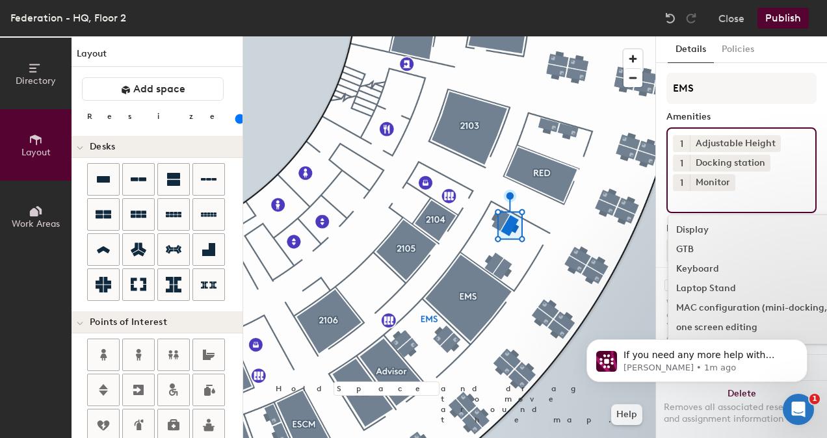
click at [683, 178] on button "1" at bounding box center [681, 182] width 17 height 17
click at [682, 200] on div "2" at bounding box center [681, 199] width 17 height 17
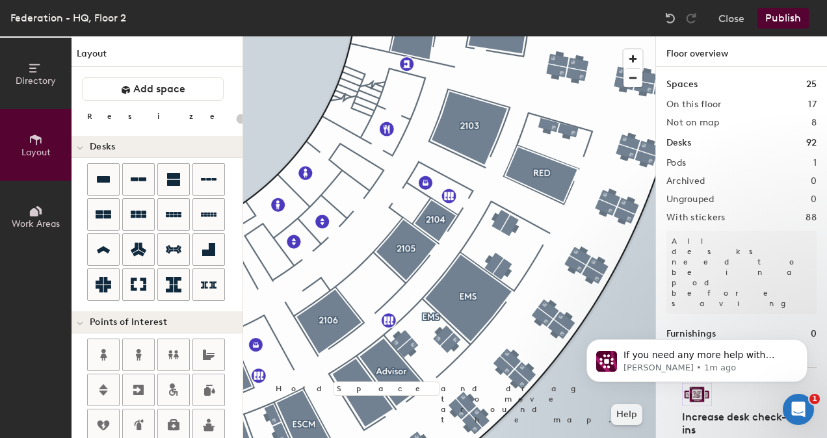
type input "100"
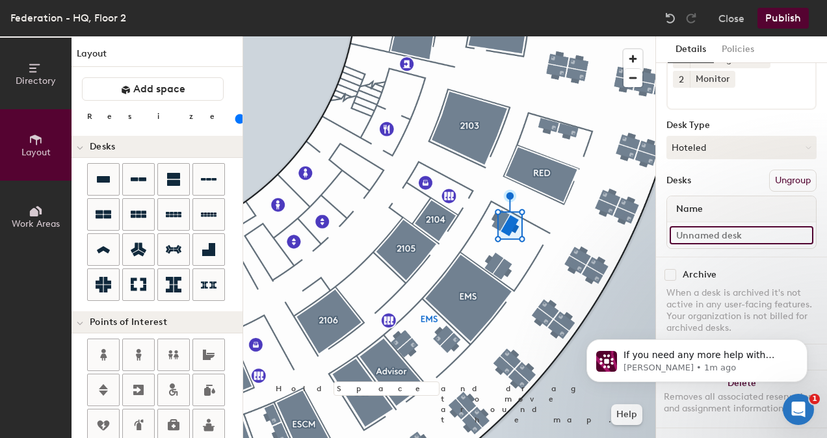
click at [689, 226] on input at bounding box center [742, 235] width 144 height 18
paste input "FED.2203A"
type input "FED.2203D"
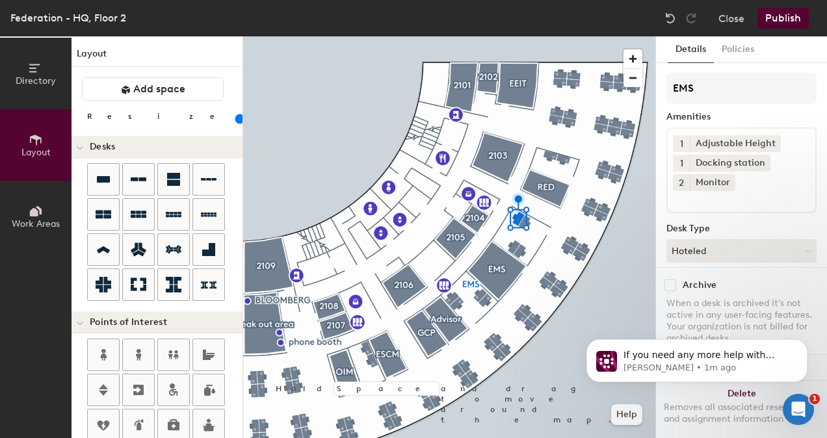
click at [510, 36] on div at bounding box center [449, 36] width 412 height 0
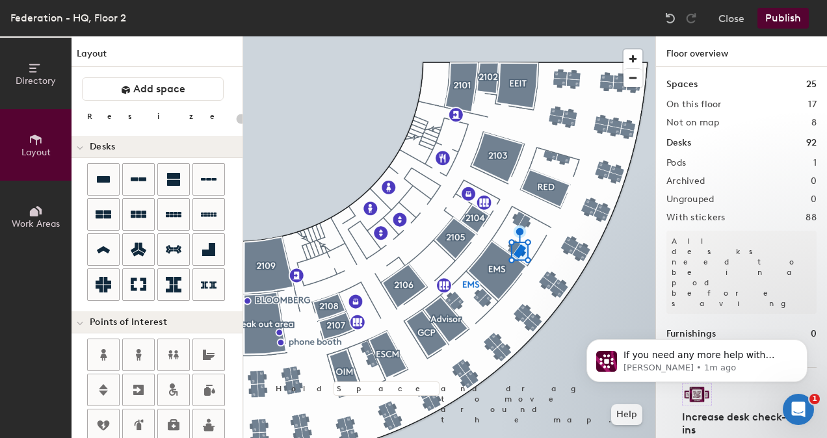
type input "100"
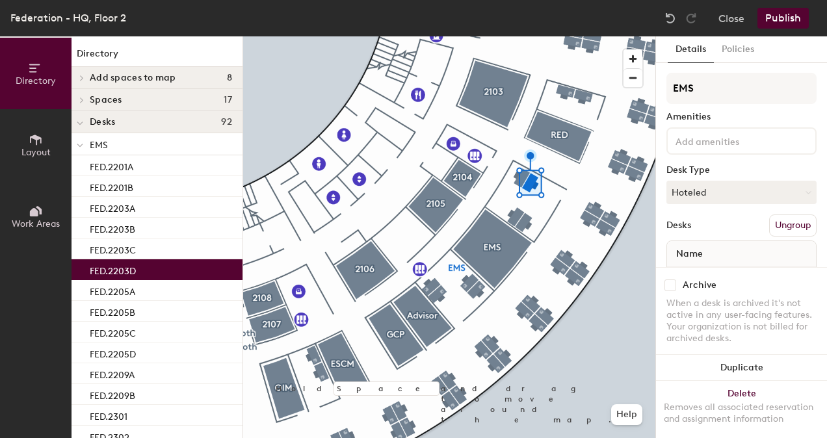
click at [669, 280] on input "checkbox" at bounding box center [671, 286] width 12 height 12
checkbox input "true"
click at [597, 36] on div at bounding box center [449, 36] width 412 height 0
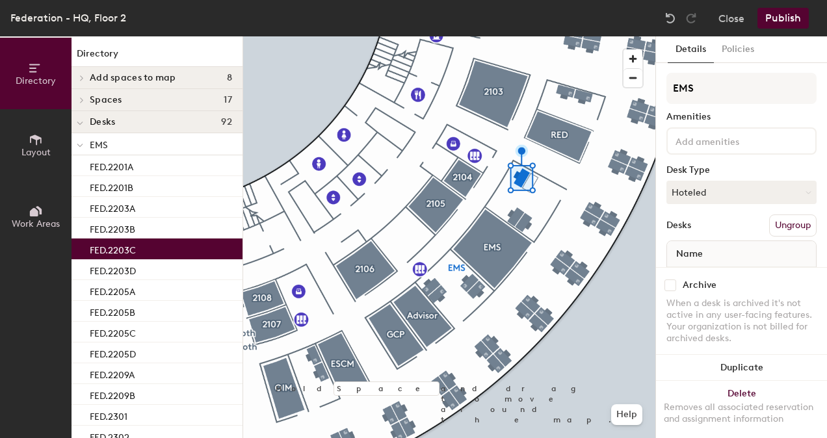
click at [670, 280] on input "checkbox" at bounding box center [671, 286] width 12 height 12
checkbox input "true"
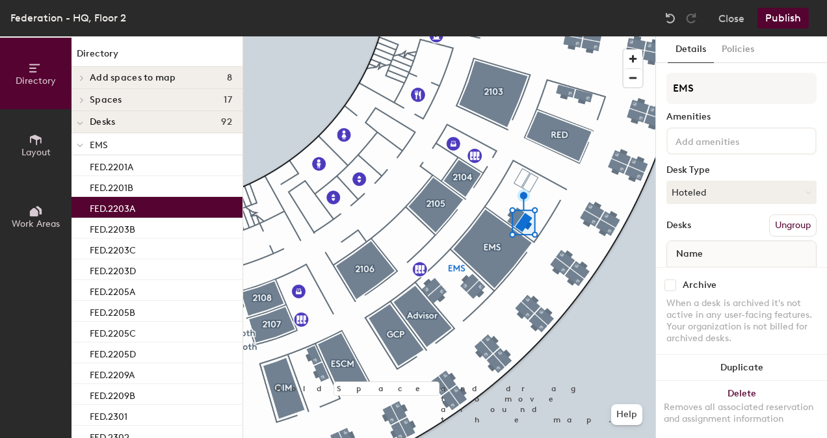
click at [670, 280] on input "checkbox" at bounding box center [671, 286] width 12 height 12
checkbox input "true"
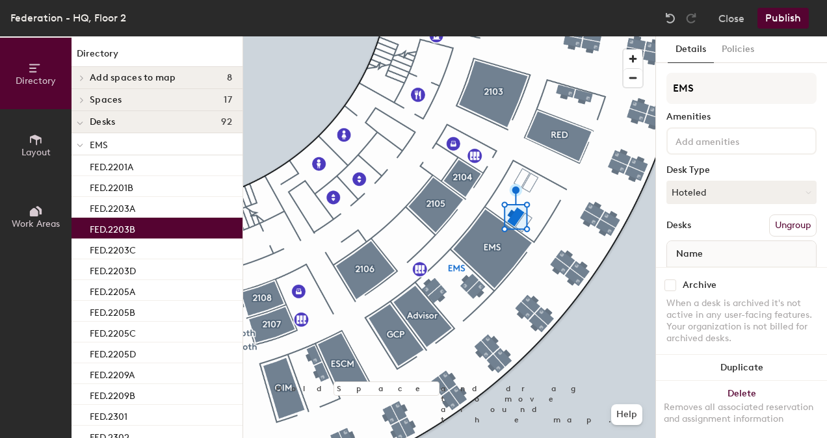
click at [667, 280] on input "checkbox" at bounding box center [671, 286] width 12 height 12
checkbox input "true"
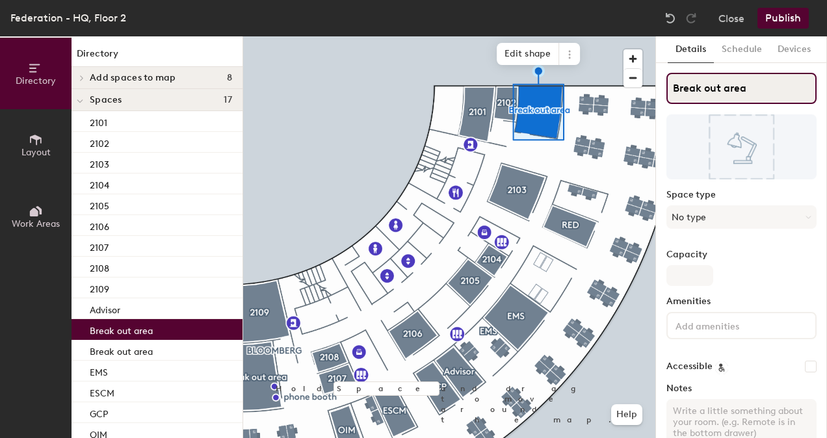
click at [730, 92] on input "Break out area" at bounding box center [742, 88] width 150 height 31
click at [631, 88] on div "Directory Layout Work Areas Directory Add spaces to map 8 Advisor Break out are…" at bounding box center [413, 237] width 827 height 402
click at [774, 79] on input "Break out area" at bounding box center [742, 88] width 150 height 31
click at [620, 87] on div "Directory Layout Work Areas Directory Add spaces to map 8 Advisor Break out are…" at bounding box center [413, 237] width 827 height 402
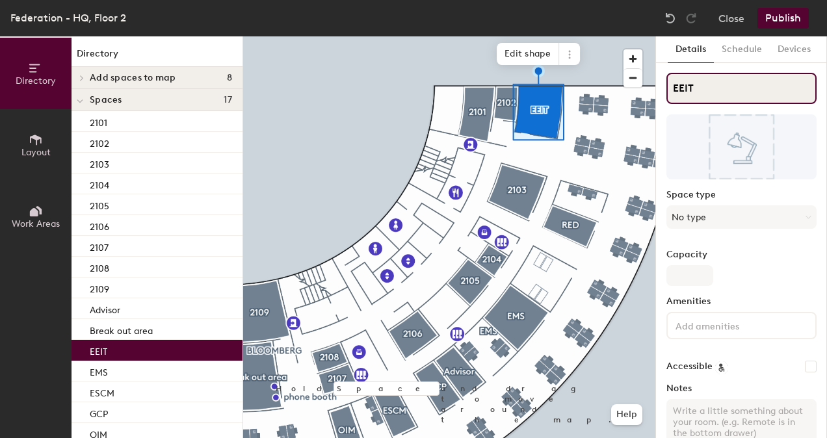
type input "EEIT"
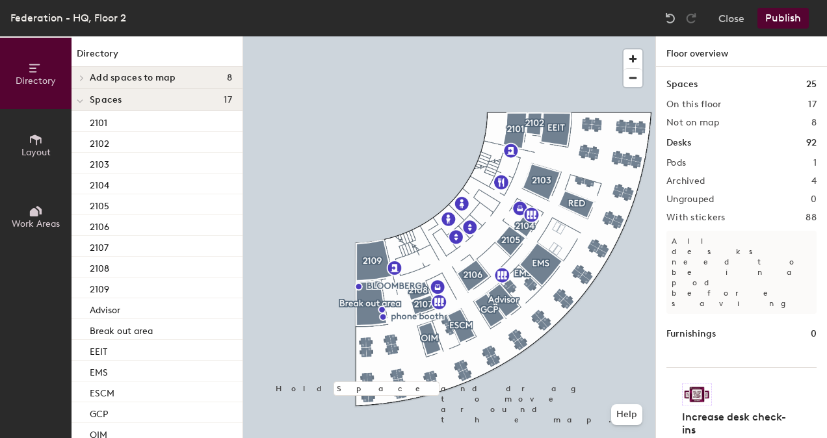
click at [786, 12] on button "Publish" at bounding box center [783, 18] width 51 height 21
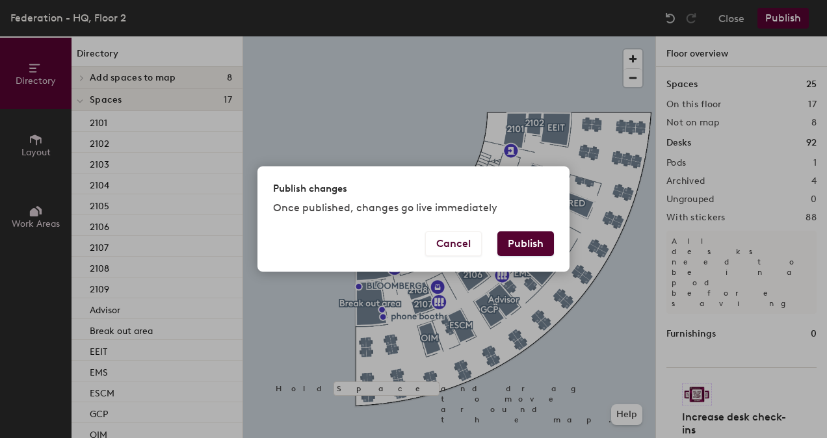
click at [530, 242] on button "Publish" at bounding box center [525, 243] width 57 height 25
